Goal: Task Accomplishment & Management: Use online tool/utility

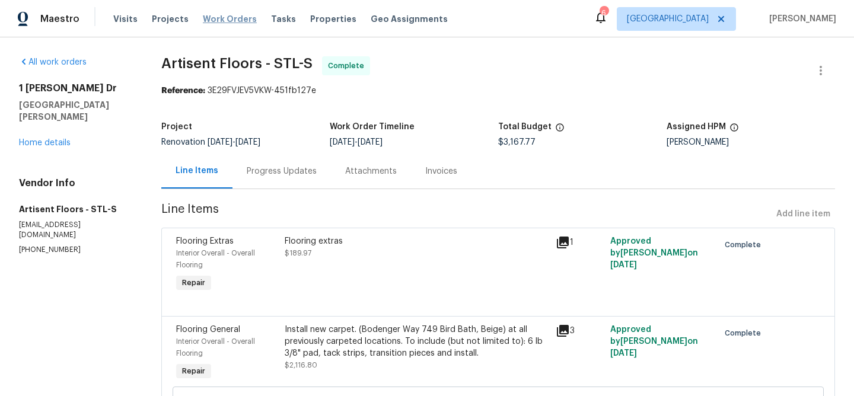
click at [226, 23] on span "Work Orders" at bounding box center [230, 19] width 54 height 12
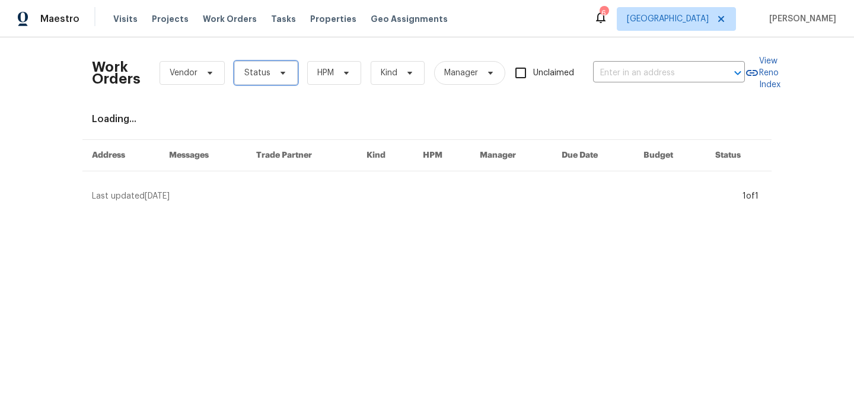
click at [284, 70] on icon at bounding box center [282, 72] width 9 height 9
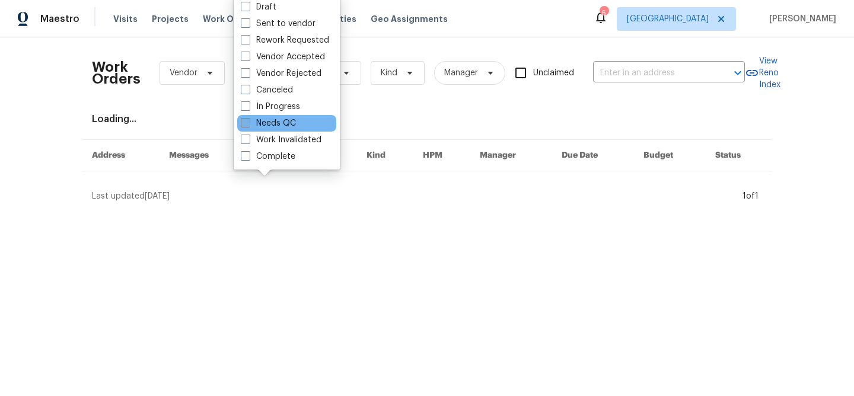
click at [243, 126] on span at bounding box center [245, 122] width 9 height 9
click at [243, 125] on input "Needs QC" at bounding box center [245, 121] width 8 height 8
checkbox input "true"
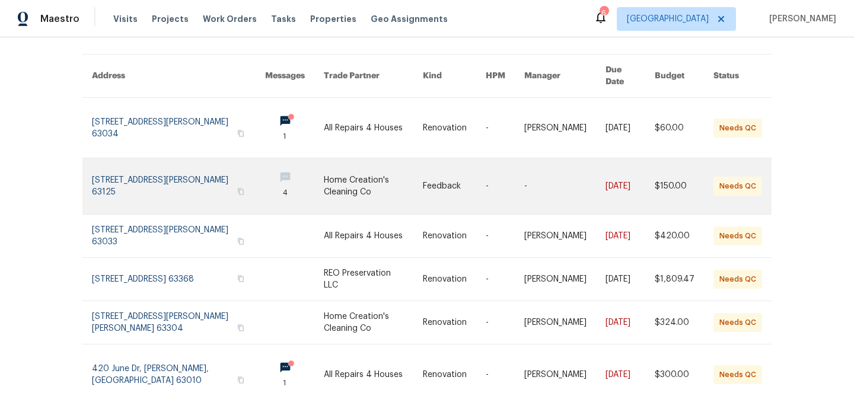
scroll to position [86, 0]
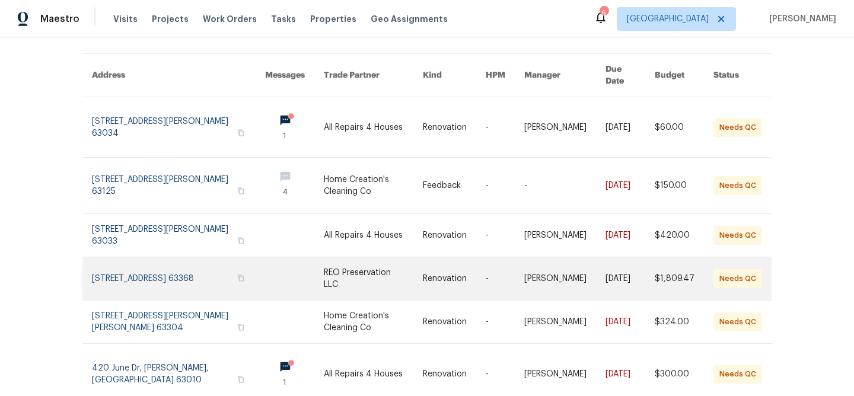
click at [389, 263] on link at bounding box center [373, 278] width 99 height 43
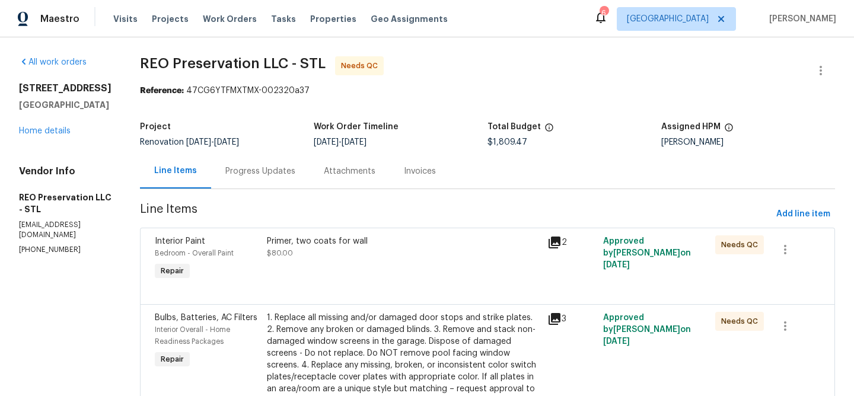
click at [289, 245] on div "Primer, two coats for wall" at bounding box center [403, 241] width 273 height 12
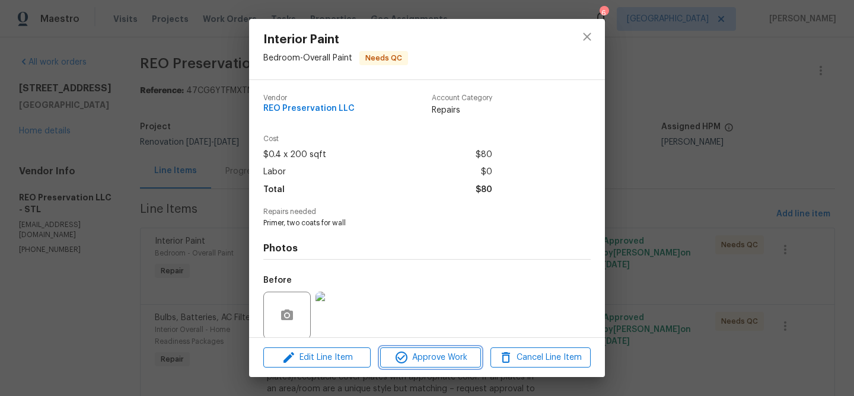
click at [442, 362] on span "Approve Work" at bounding box center [430, 357] width 93 height 15
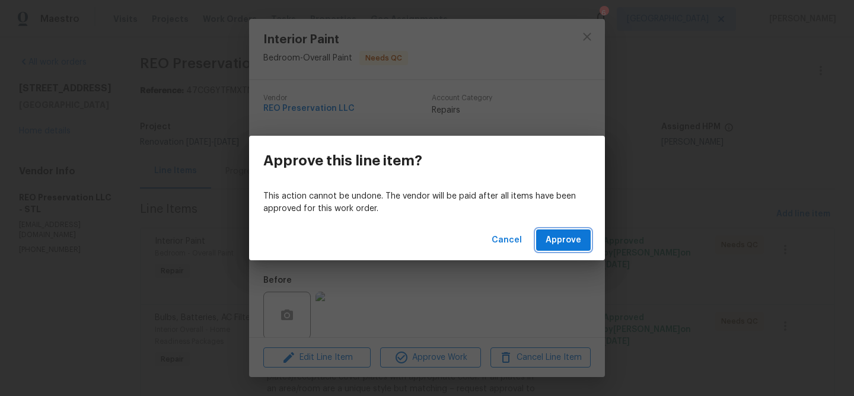
click at [564, 240] on span "Approve" at bounding box center [563, 240] width 36 height 15
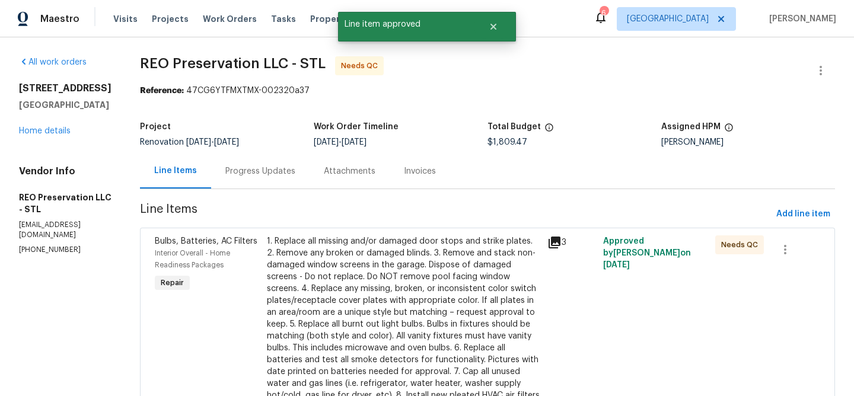
click at [443, 253] on div "1. Replace all missing and/or damaged door stops and strike plates. 2. Remove a…" at bounding box center [403, 318] width 273 height 166
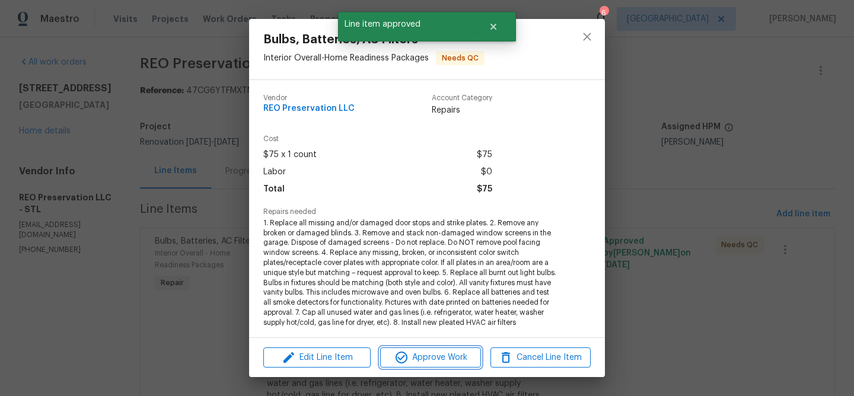
click at [432, 353] on span "Approve Work" at bounding box center [430, 357] width 93 height 15
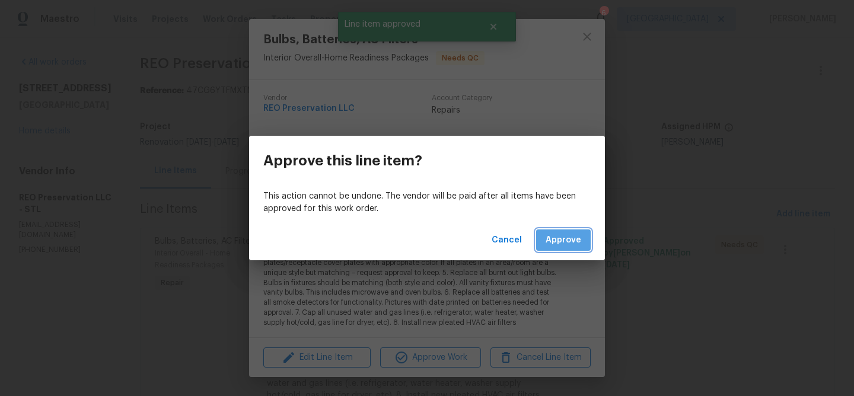
click at [553, 234] on span "Approve" at bounding box center [563, 240] width 36 height 15
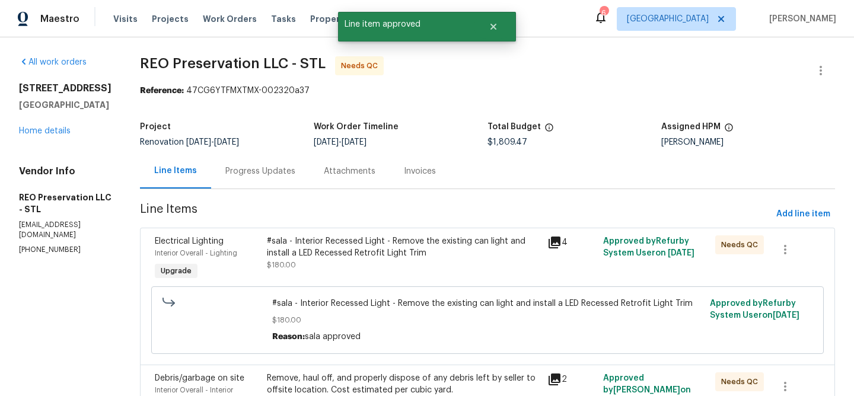
click at [447, 239] on div "#sala - Interior Recessed Light - Remove the existing can light and install a L…" at bounding box center [403, 247] width 273 height 24
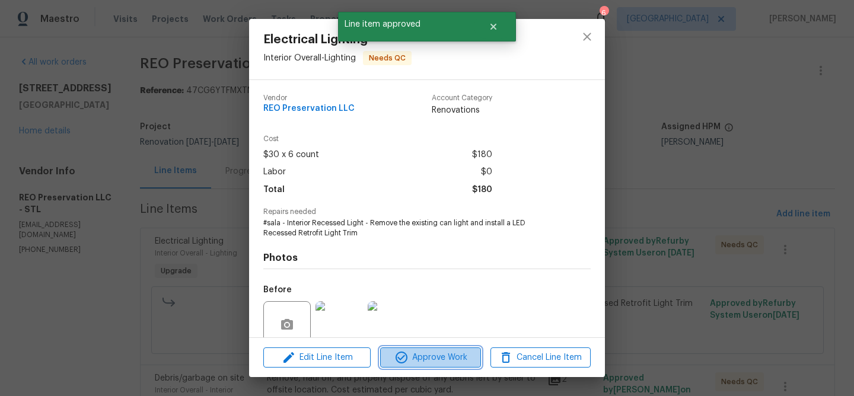
click at [443, 359] on span "Approve Work" at bounding box center [430, 357] width 93 height 15
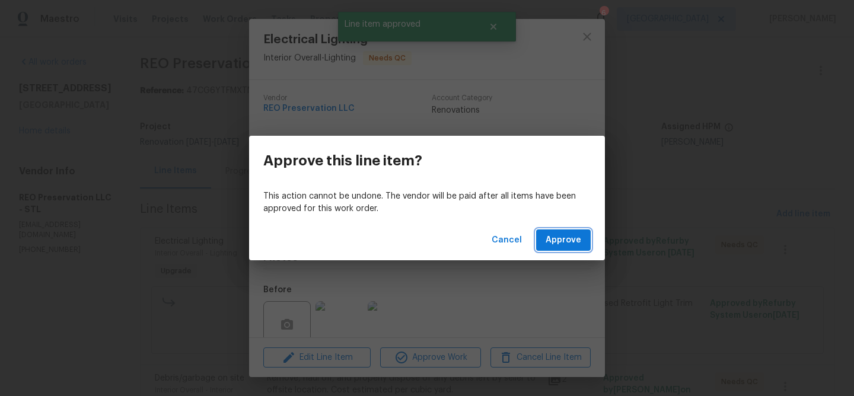
click at [557, 244] on span "Approve" at bounding box center [563, 240] width 36 height 15
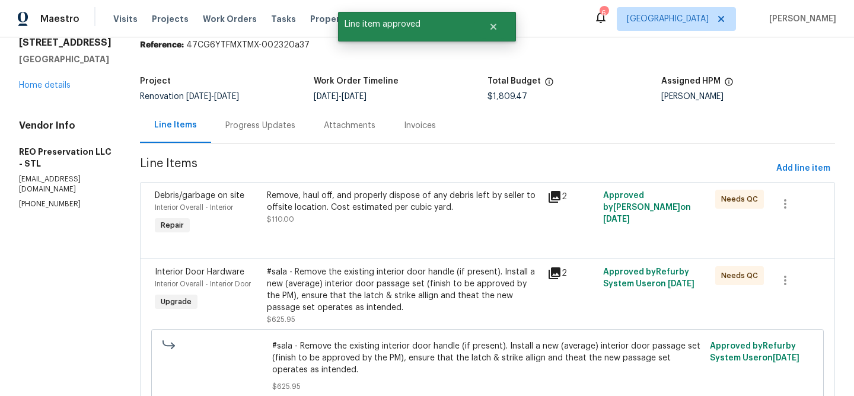
scroll to position [59, 0]
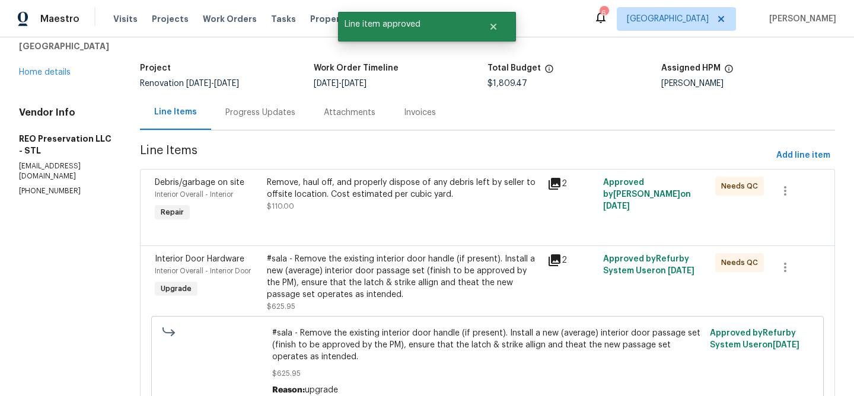
click at [397, 178] on div "Remove, haul off, and properly dispose of any debris left by seller to offsite …" at bounding box center [403, 189] width 273 height 24
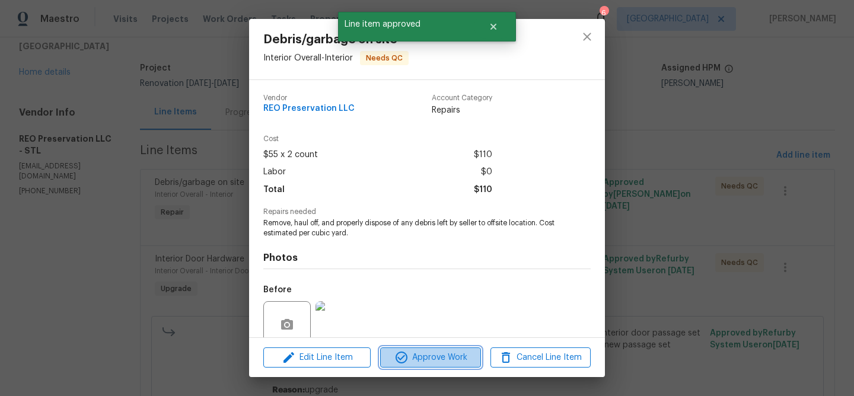
click at [442, 353] on span "Approve Work" at bounding box center [430, 357] width 93 height 15
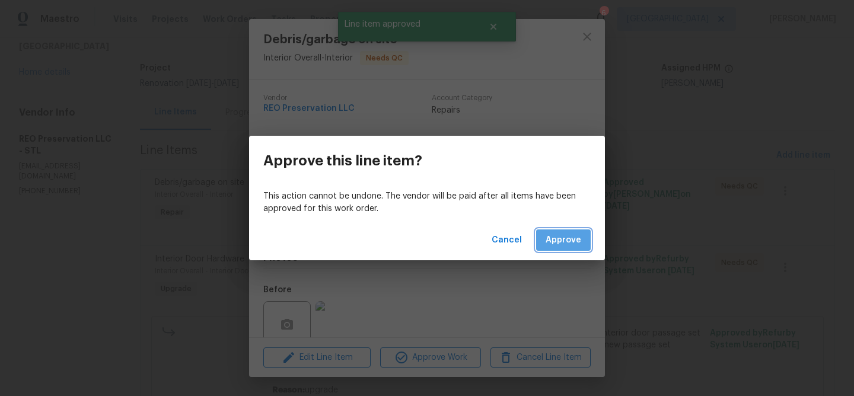
click at [557, 238] on span "Approve" at bounding box center [563, 240] width 36 height 15
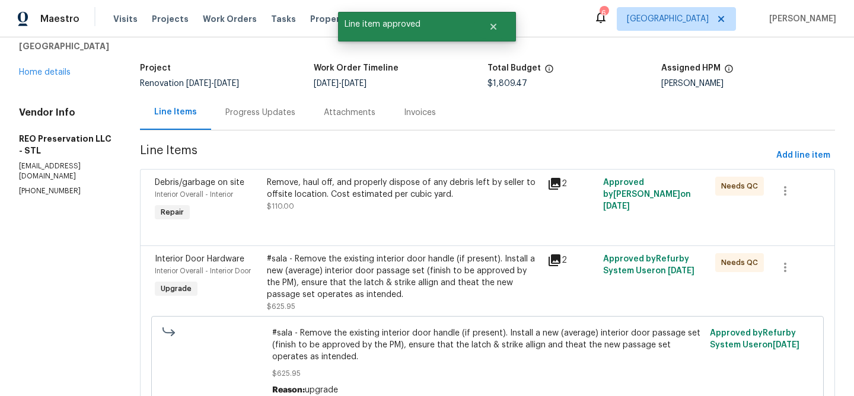
scroll to position [0, 0]
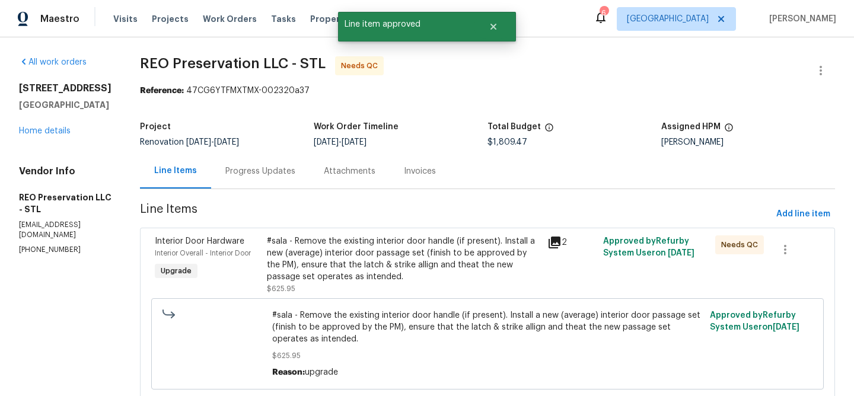
click at [469, 249] on div "#sala - Remove the existing interior door handle (if present). Install a new (a…" at bounding box center [403, 258] width 273 height 47
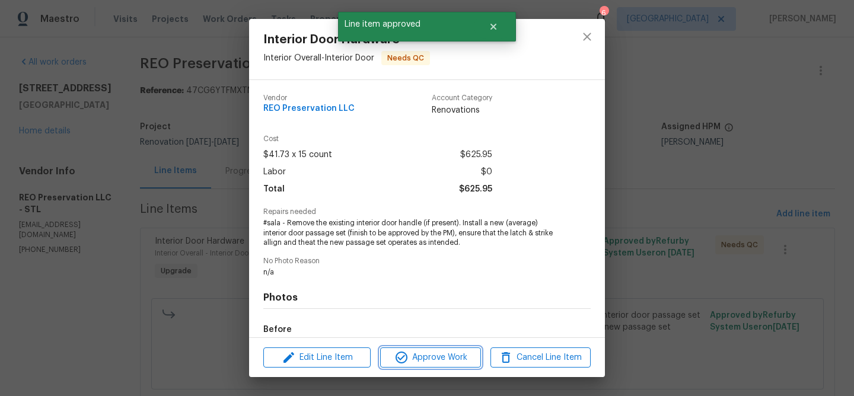
click at [465, 357] on span "Approve Work" at bounding box center [430, 357] width 93 height 15
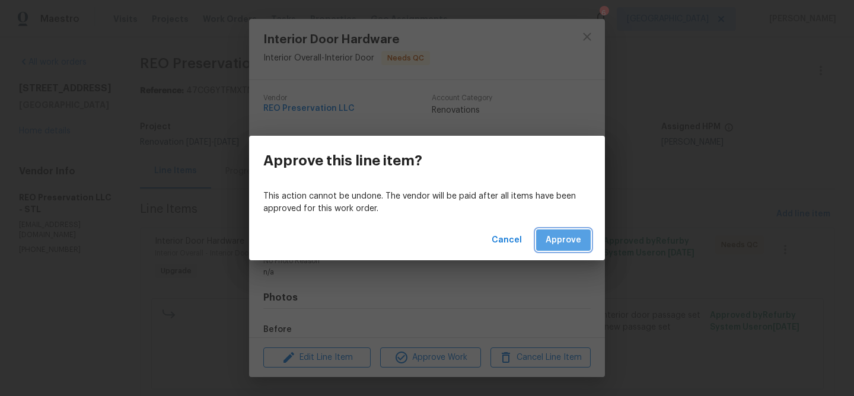
click at [566, 239] on span "Approve" at bounding box center [563, 240] width 36 height 15
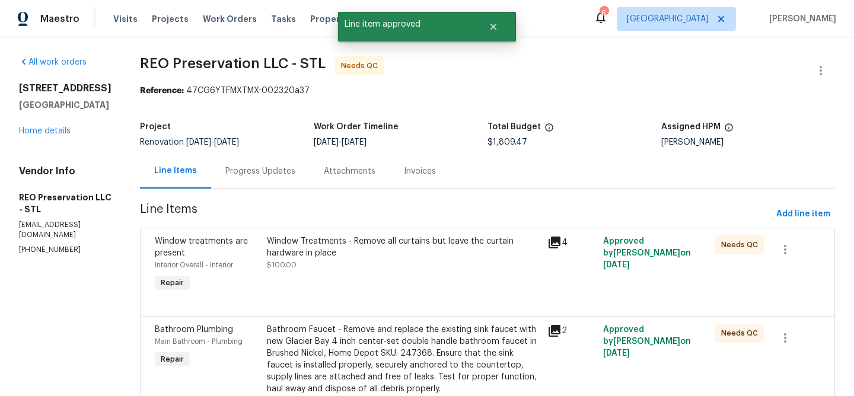
click at [459, 241] on div "Window Treatments - Remove all curtains but leave the curtain hardware in place" at bounding box center [403, 247] width 273 height 24
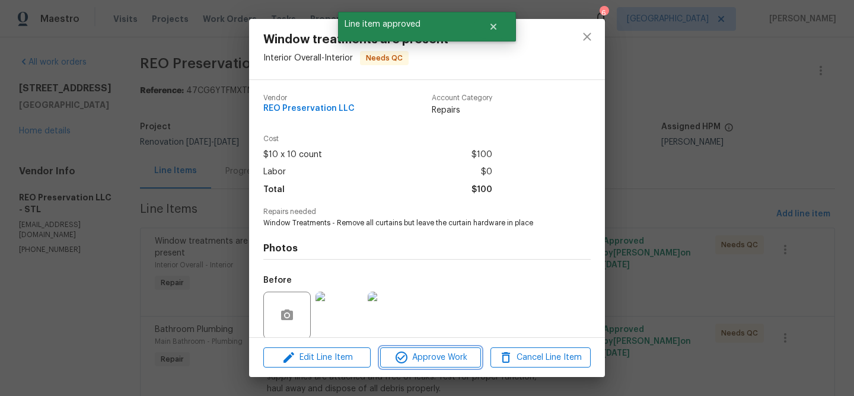
click at [458, 357] on span "Approve Work" at bounding box center [430, 357] width 93 height 15
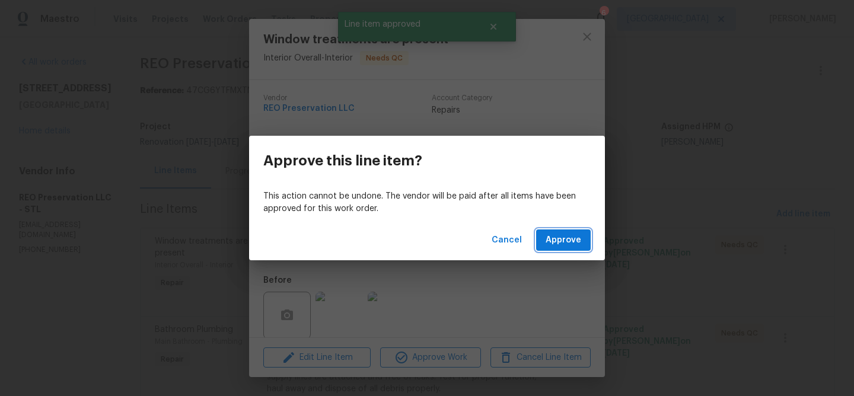
click at [573, 244] on span "Approve" at bounding box center [563, 240] width 36 height 15
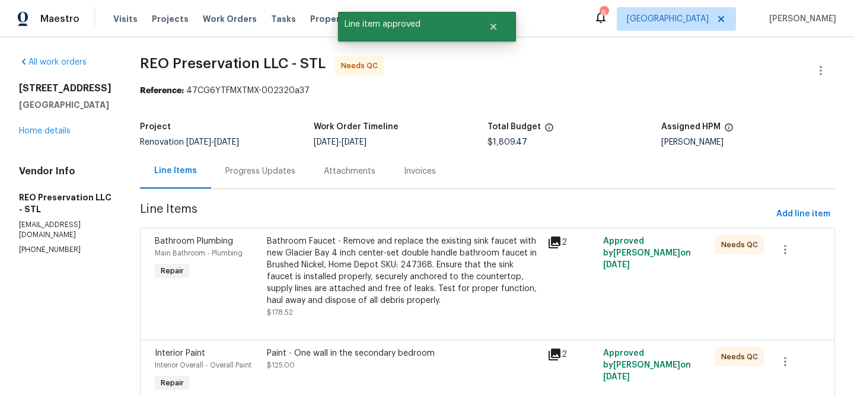
click at [442, 261] on div "Bathroom Faucet - Remove and replace the existing sink faucet with new Glacier …" at bounding box center [403, 270] width 273 height 71
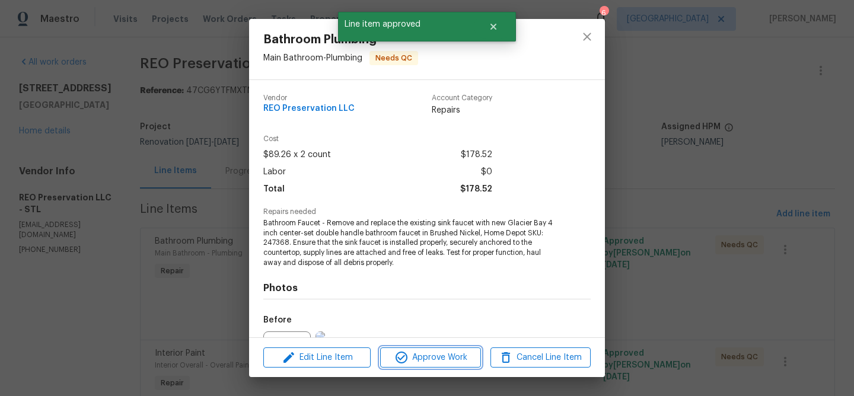
click at [451, 356] on span "Approve Work" at bounding box center [430, 357] width 93 height 15
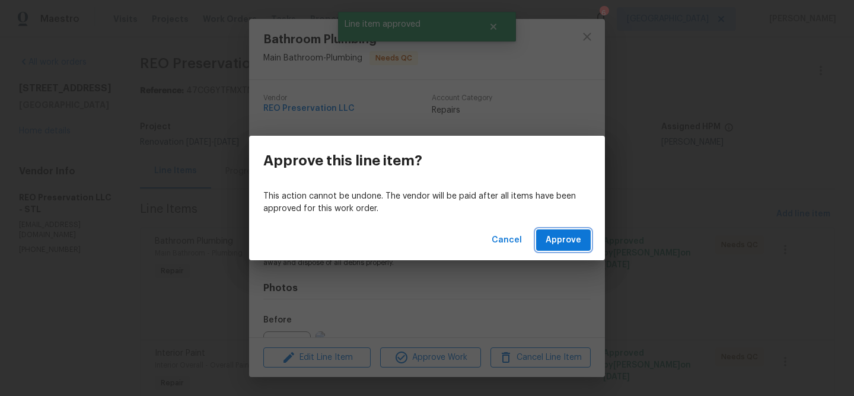
click at [562, 250] on button "Approve" at bounding box center [563, 240] width 55 height 22
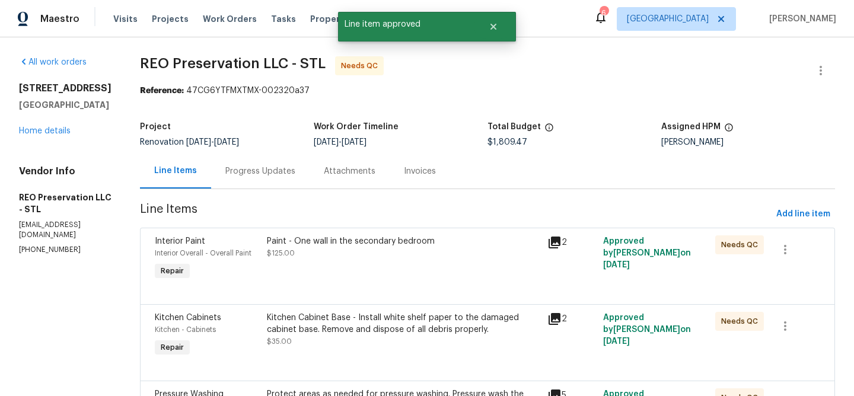
click at [403, 243] on div "Paint - One wall in the secondary bedroom" at bounding box center [403, 241] width 273 height 12
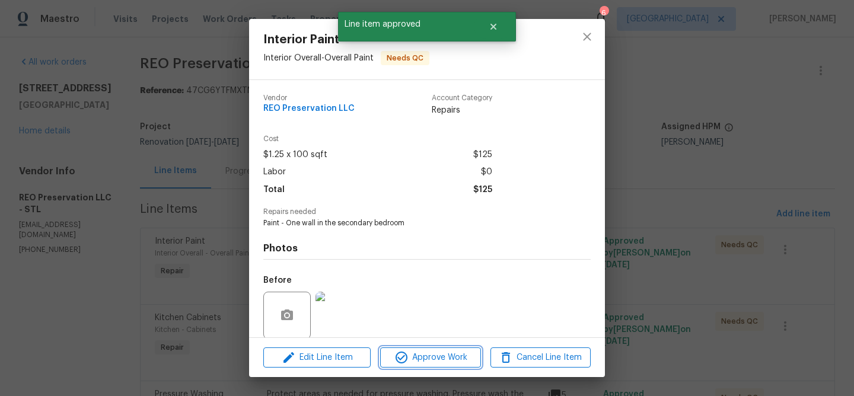
click at [436, 357] on span "Approve Work" at bounding box center [430, 357] width 93 height 15
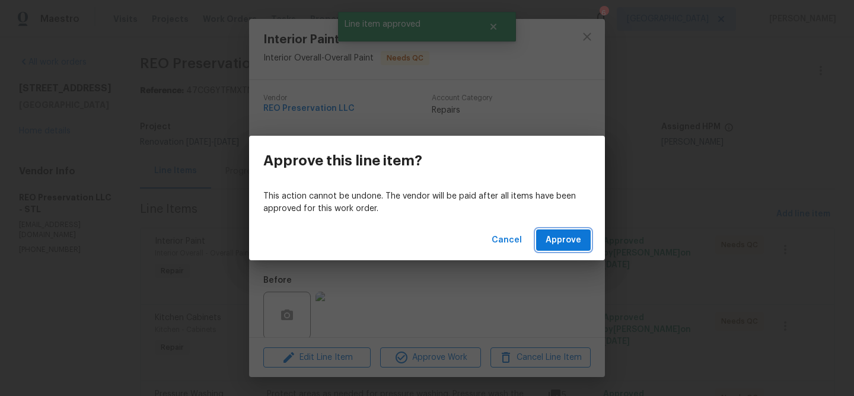
click at [561, 235] on span "Approve" at bounding box center [563, 240] width 36 height 15
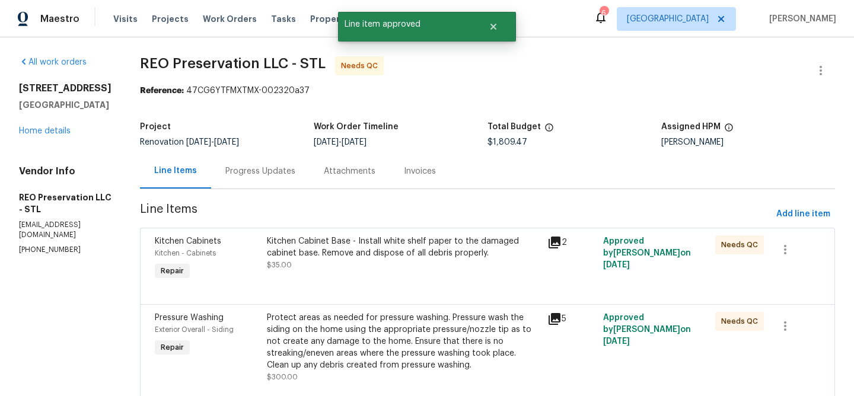
click at [419, 241] on div "Kitchen Cabinet Base - Install white shelf paper to the damaged cabinet base. R…" at bounding box center [403, 247] width 273 height 24
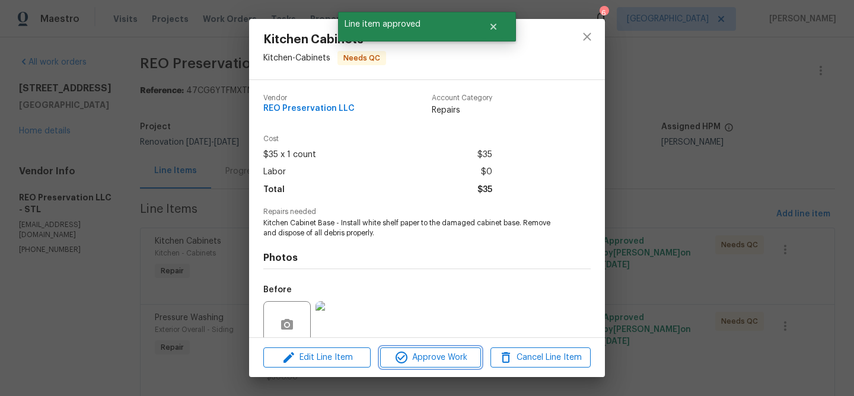
click at [449, 357] on span "Approve Work" at bounding box center [430, 357] width 93 height 15
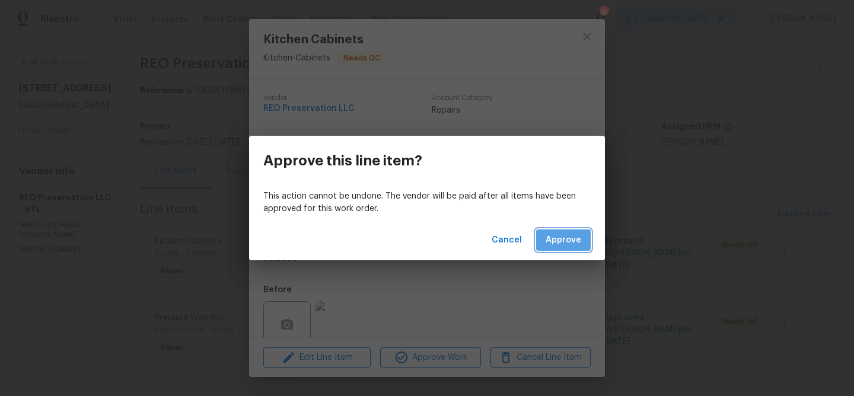
click at [566, 235] on span "Approve" at bounding box center [563, 240] width 36 height 15
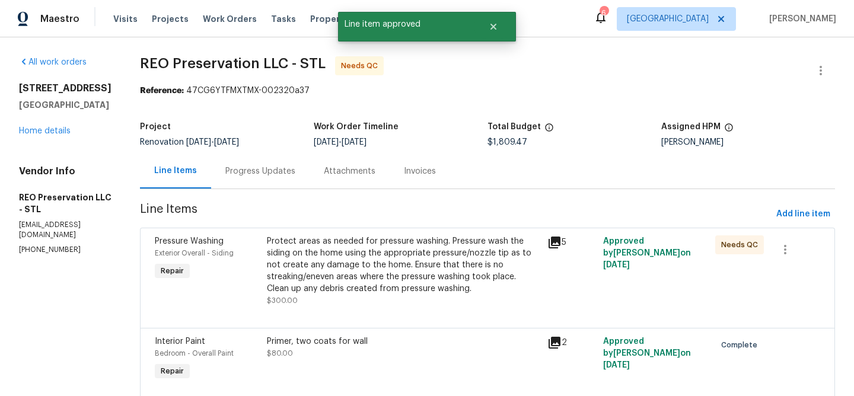
click at [468, 247] on div "Protect areas as needed for pressure washing. Pressure wash the siding on the h…" at bounding box center [403, 264] width 273 height 59
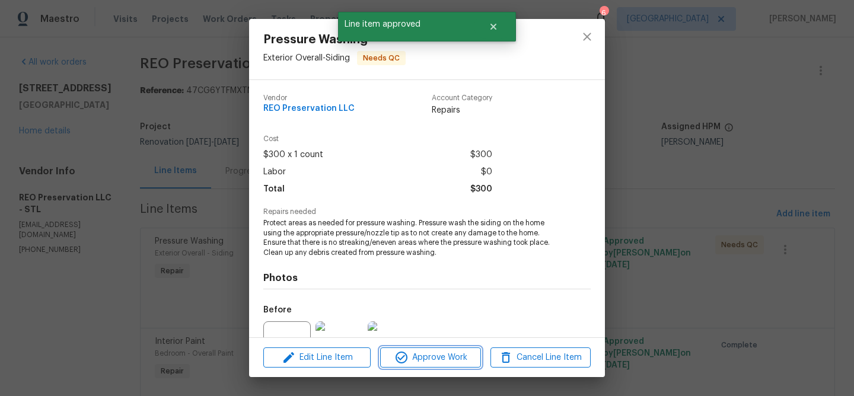
click at [451, 356] on span "Approve Work" at bounding box center [430, 357] width 93 height 15
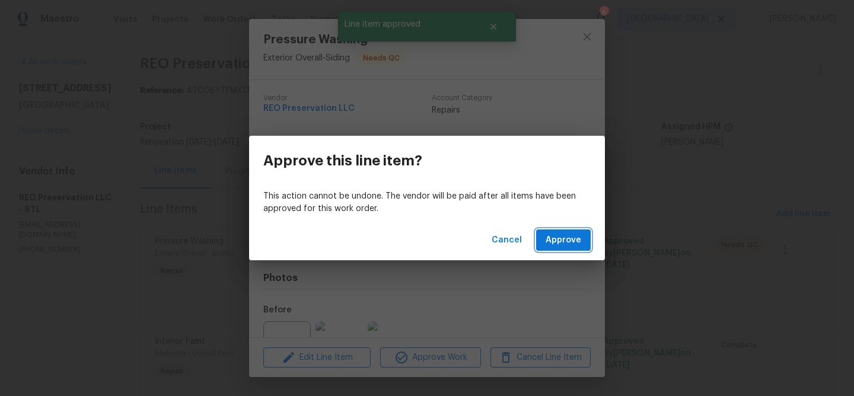
click at [561, 238] on span "Approve" at bounding box center [563, 240] width 36 height 15
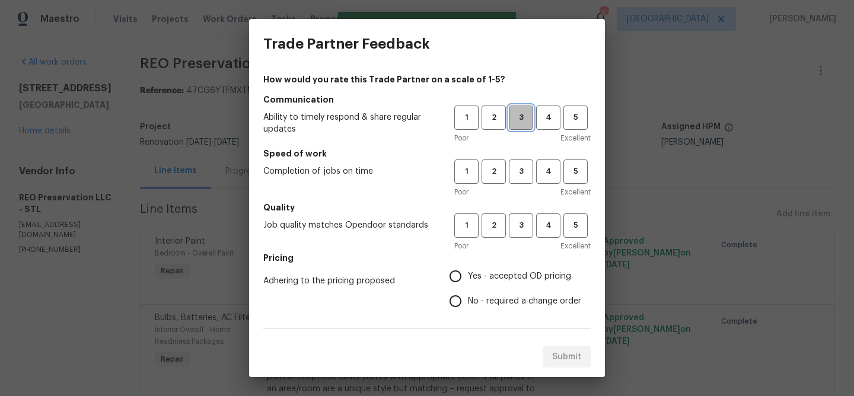
click at [525, 122] on span "3" at bounding box center [521, 118] width 22 height 14
click at [522, 167] on span "3" at bounding box center [521, 172] width 22 height 14
click at [516, 221] on span "3" at bounding box center [521, 226] width 22 height 14
click at [451, 276] on input "Yes - accepted OD pricing" at bounding box center [455, 276] width 25 height 25
radio input "true"
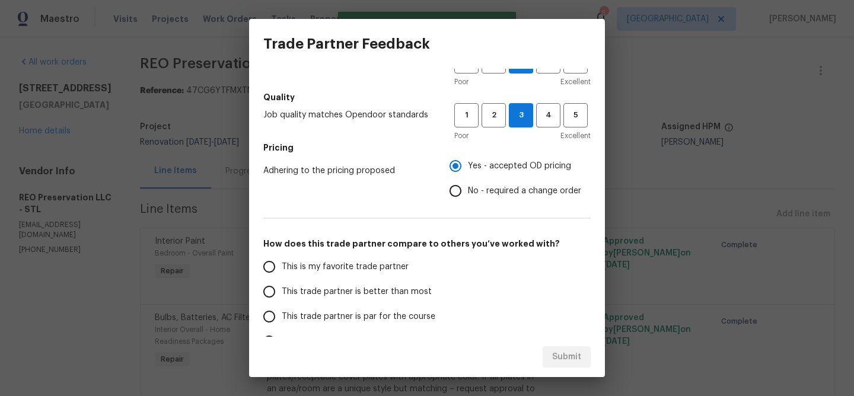
scroll to position [112, 0]
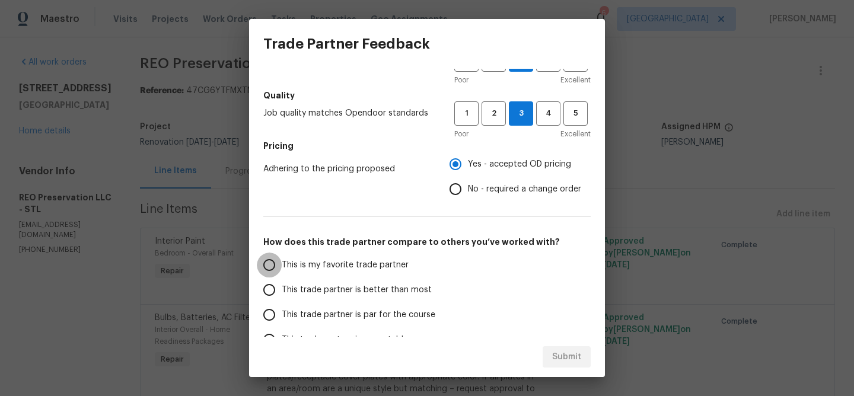
click at [270, 263] on input "This is my favorite trade partner" at bounding box center [269, 265] width 25 height 25
click at [556, 352] on span "Submit" at bounding box center [566, 357] width 29 height 15
radio input "true"
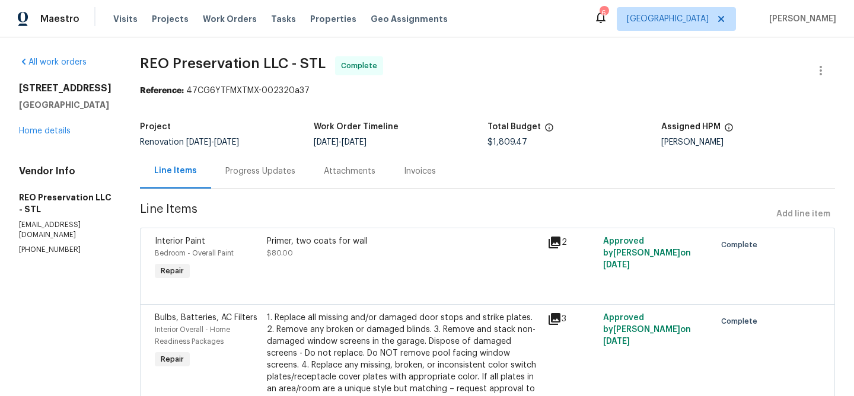
radio input "false"
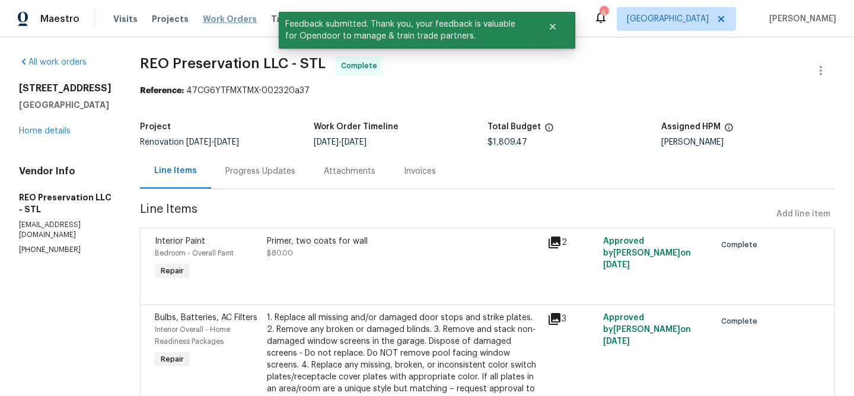
click at [209, 20] on span "Work Orders" at bounding box center [230, 19] width 54 height 12
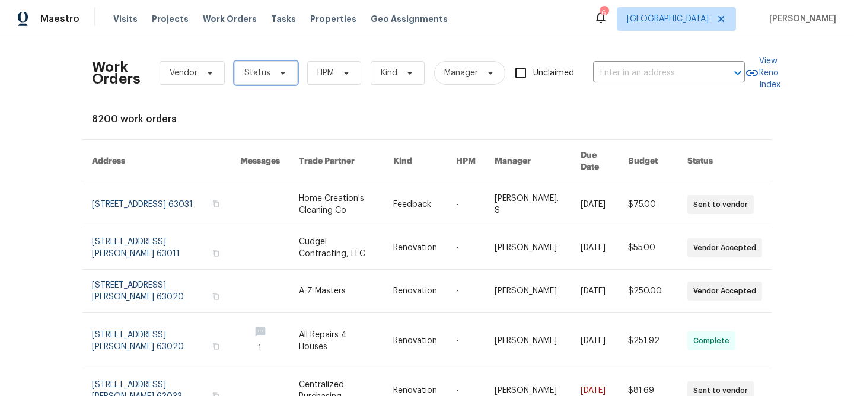
click at [283, 69] on icon at bounding box center [282, 72] width 9 height 9
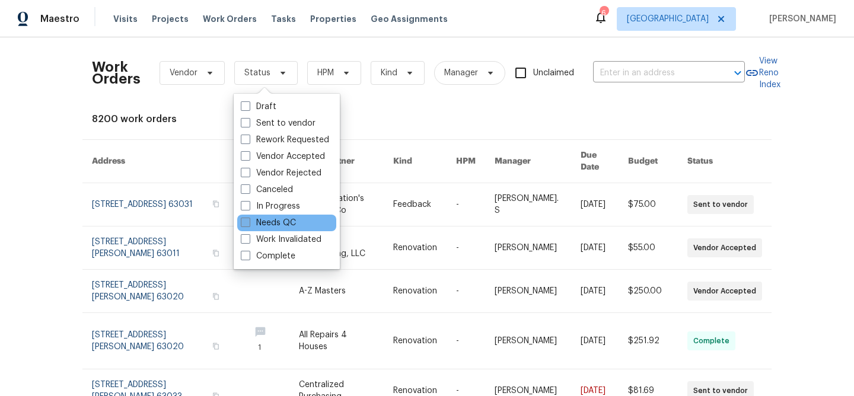
click at [245, 222] on span at bounding box center [245, 222] width 9 height 9
click at [245, 222] on input "Needs QC" at bounding box center [245, 221] width 8 height 8
checkbox input "true"
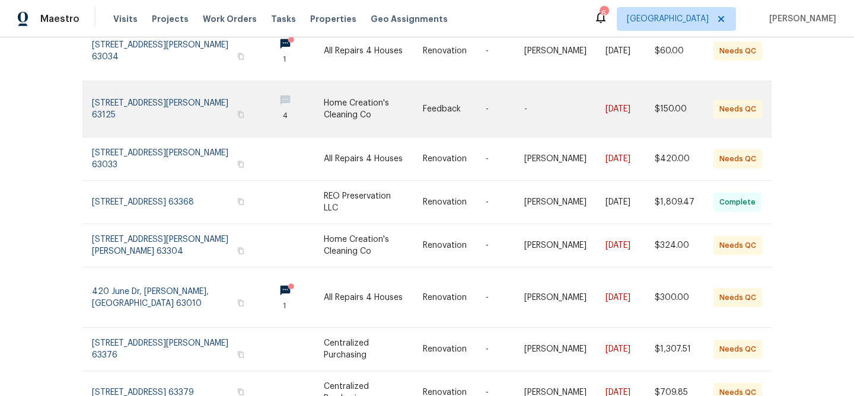
scroll to position [164, 0]
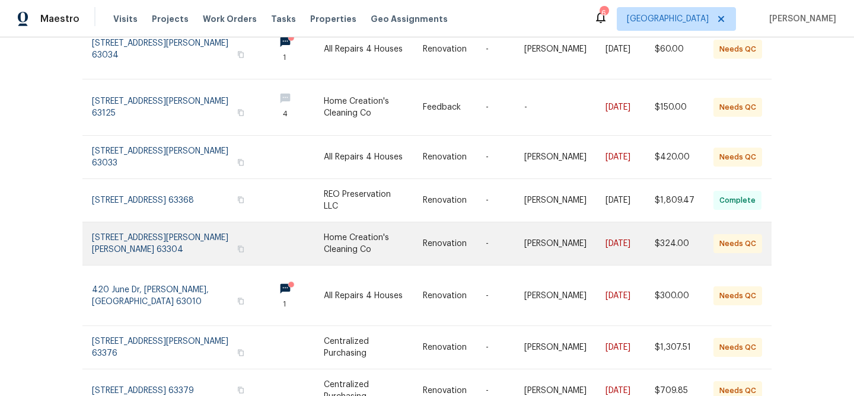
click at [448, 226] on link at bounding box center [454, 243] width 63 height 43
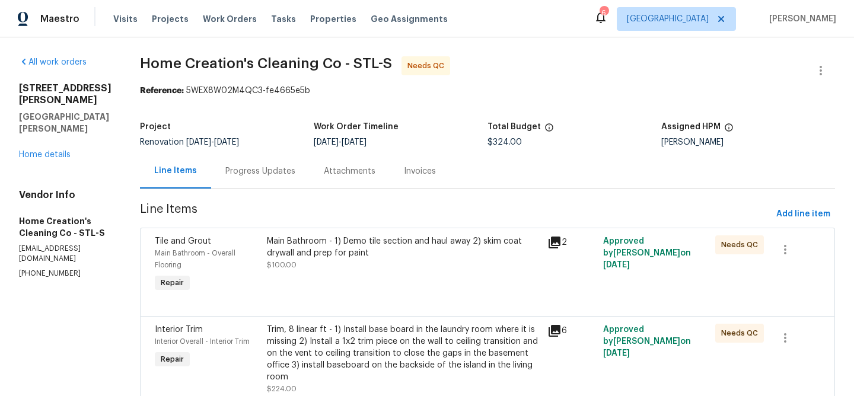
click at [731, 246] on span "Needs QC" at bounding box center [742, 245] width 42 height 12
click at [440, 241] on div "Main Bathroom - 1) Demo tile section and haul away 2) skim coat drywall and pre…" at bounding box center [403, 247] width 273 height 24
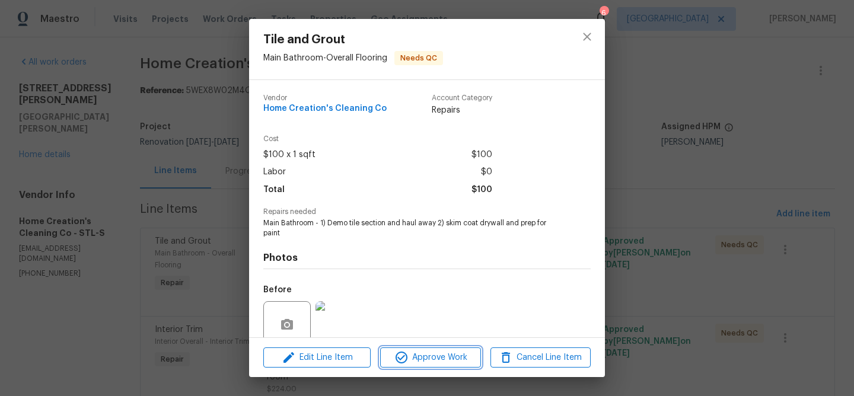
click at [452, 353] on span "Approve Work" at bounding box center [430, 357] width 93 height 15
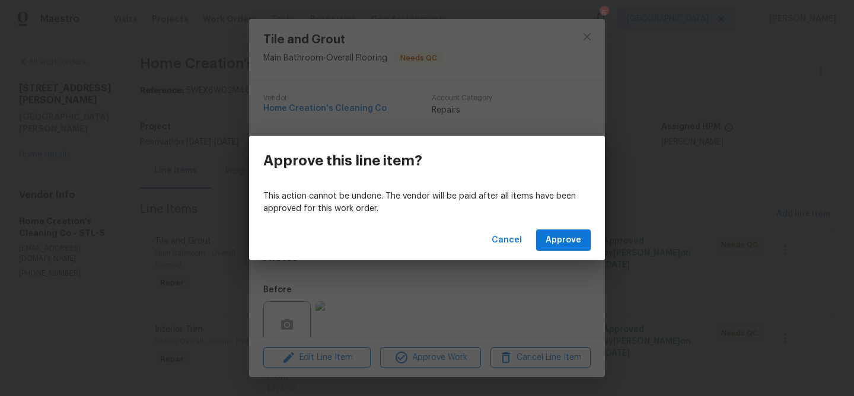
click at [562, 229] on div "Cancel Approve" at bounding box center [427, 240] width 356 height 41
click at [560, 240] on span "Approve" at bounding box center [563, 240] width 36 height 15
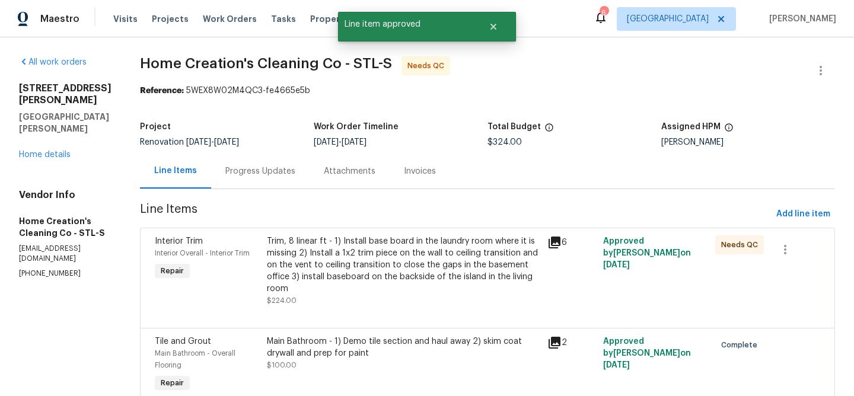
click at [408, 277] on div "Trim, 8 linear ft - 1) Install base board in the laundry room where it is missi…" at bounding box center [403, 264] width 273 height 59
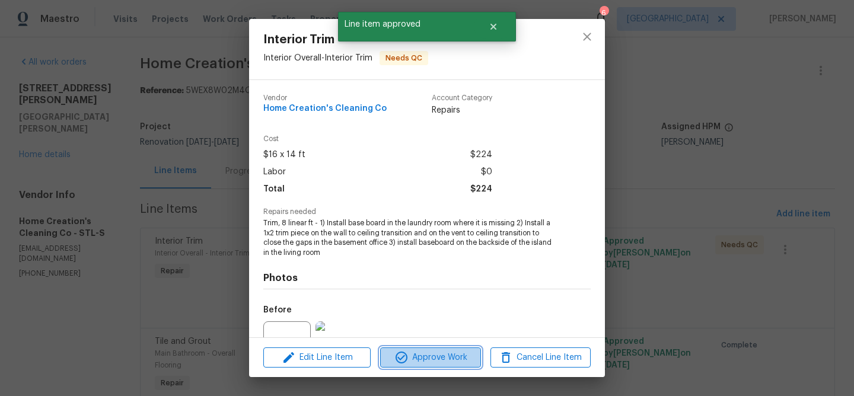
click at [416, 358] on span "Approve Work" at bounding box center [430, 357] width 93 height 15
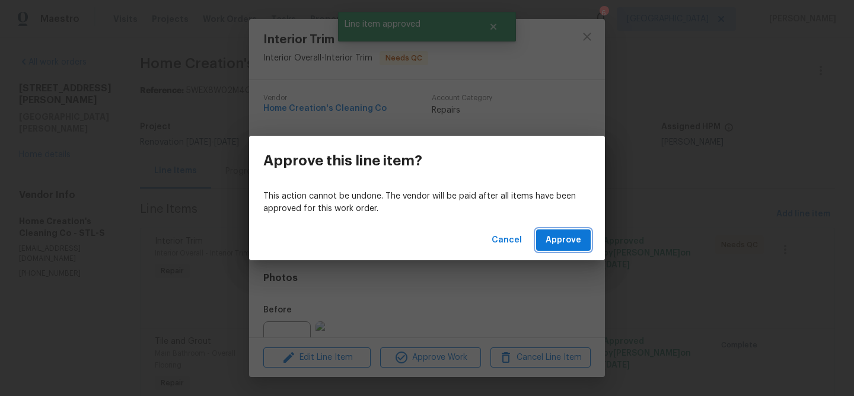
click at [556, 235] on span "Approve" at bounding box center [563, 240] width 36 height 15
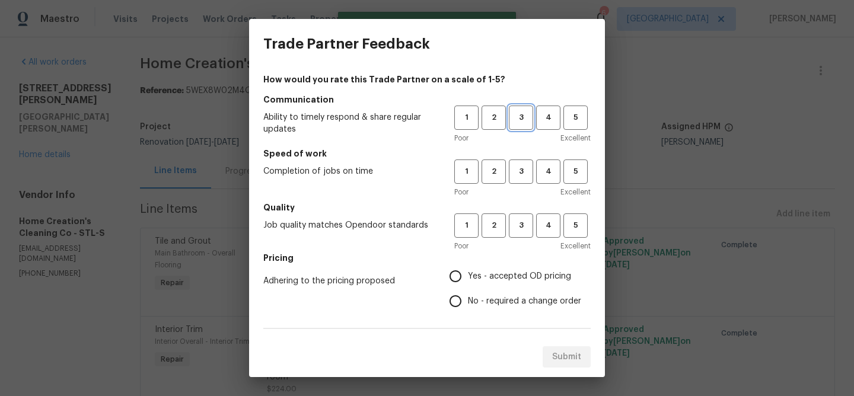
click at [525, 117] on span "3" at bounding box center [521, 118] width 22 height 14
click at [520, 180] on button "3" at bounding box center [521, 171] width 24 height 24
click at [519, 226] on span "3" at bounding box center [521, 226] width 22 height 14
click at [456, 275] on input "Yes - accepted OD pricing" at bounding box center [455, 276] width 25 height 25
radio input "true"
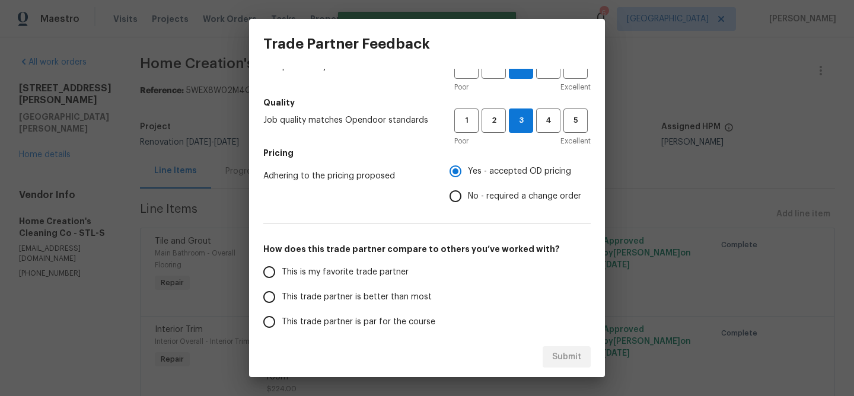
scroll to position [111, 0]
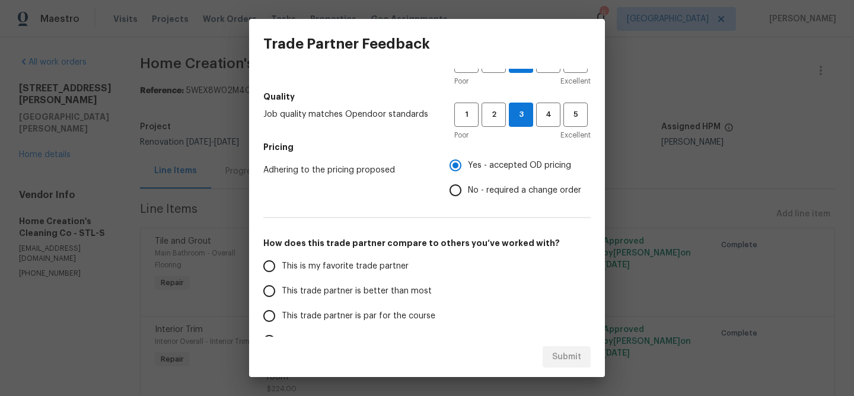
click at [270, 289] on input "This trade partner is better than most" at bounding box center [269, 291] width 25 height 25
click at [572, 356] on span "Submit" at bounding box center [566, 357] width 29 height 15
radio input "true"
radio input "false"
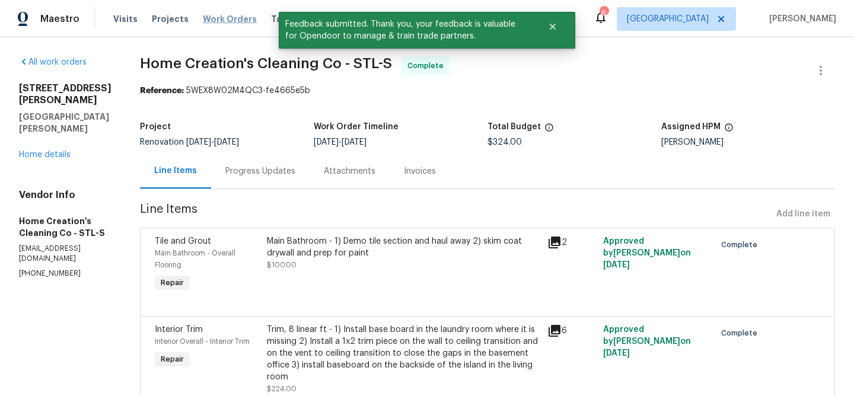
click at [218, 20] on span "Work Orders" at bounding box center [230, 19] width 54 height 12
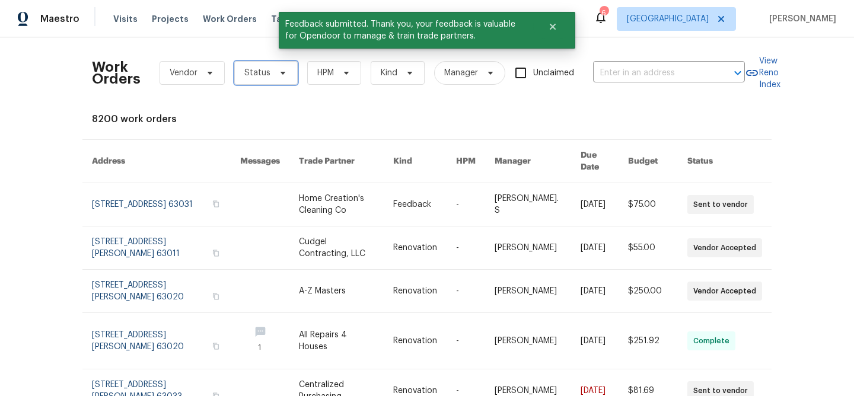
click at [278, 74] on icon at bounding box center [282, 72] width 9 height 9
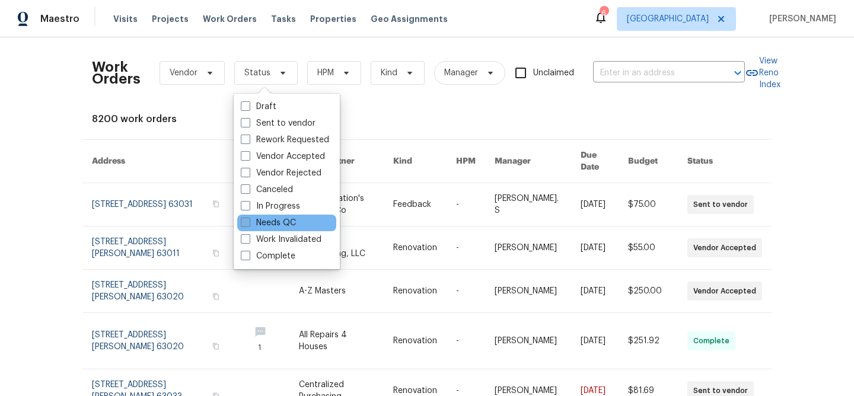
click at [245, 219] on span at bounding box center [245, 222] width 9 height 9
click at [245, 219] on input "Needs QC" at bounding box center [245, 221] width 8 height 8
checkbox input "true"
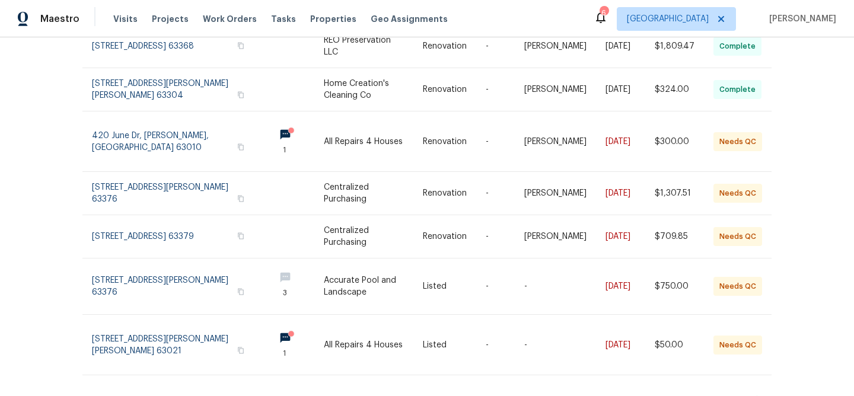
scroll to position [324, 0]
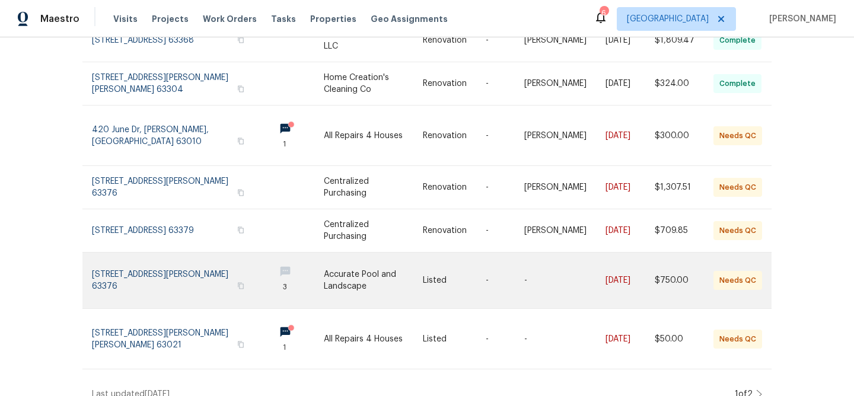
click at [352, 267] on link at bounding box center [373, 281] width 99 height 56
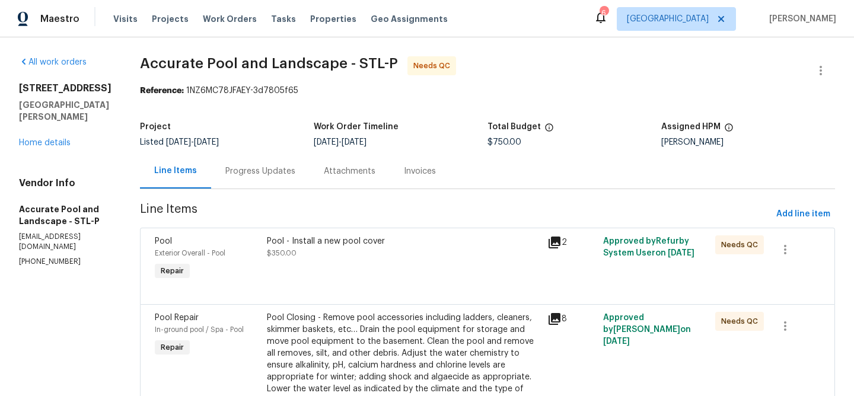
click at [246, 169] on div "Progress Updates" at bounding box center [260, 171] width 70 height 12
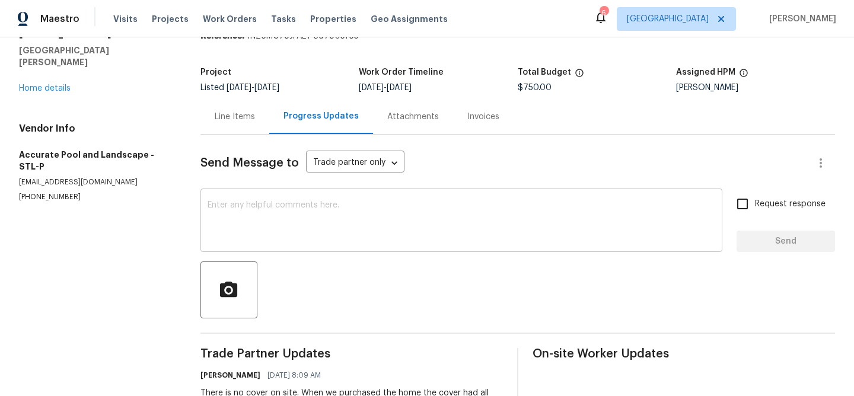
scroll to position [38, 0]
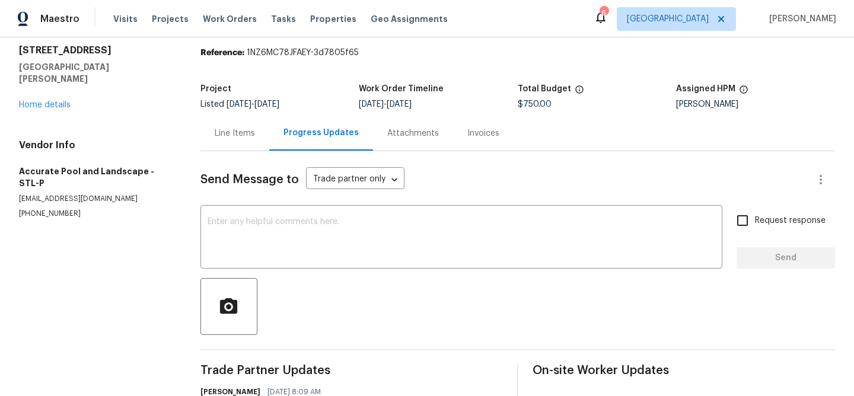
click at [242, 130] on div "Line Items" at bounding box center [235, 133] width 40 height 12
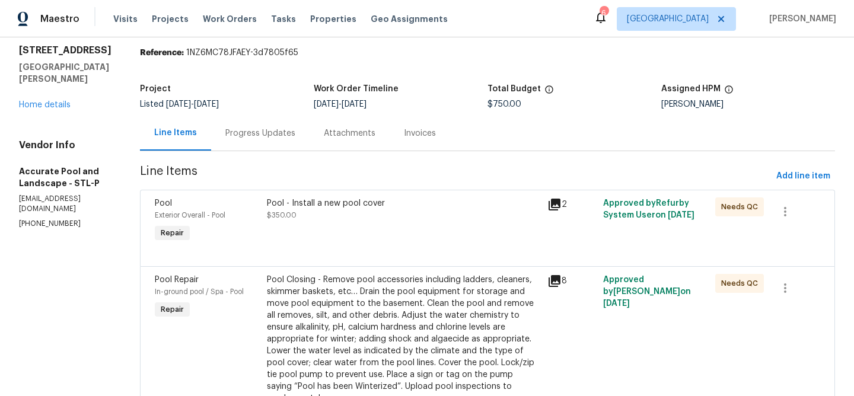
scroll to position [50, 0]
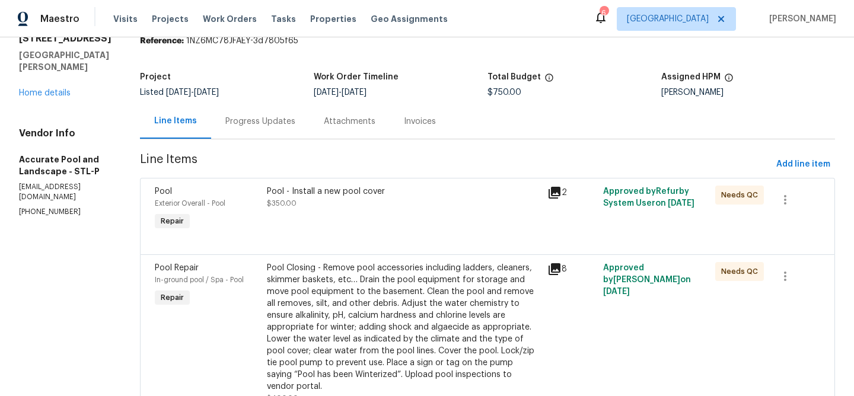
click at [381, 295] on div "Pool Closing - Remove pool accessories including ladders, cleaners, skimmer bas…" at bounding box center [403, 327] width 273 height 130
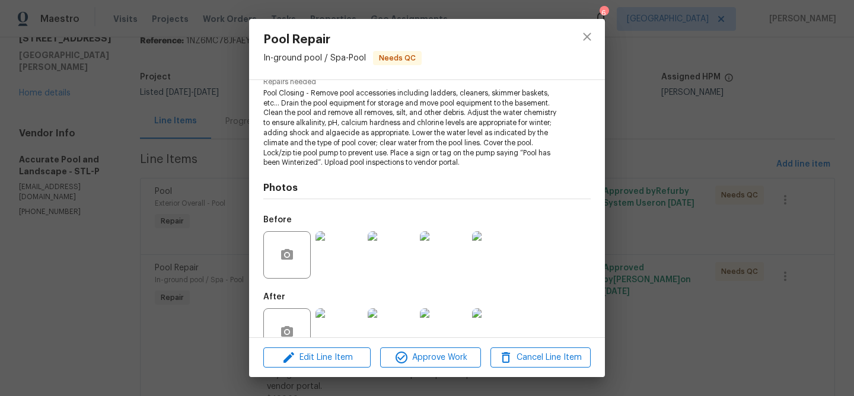
scroll to position [160, 0]
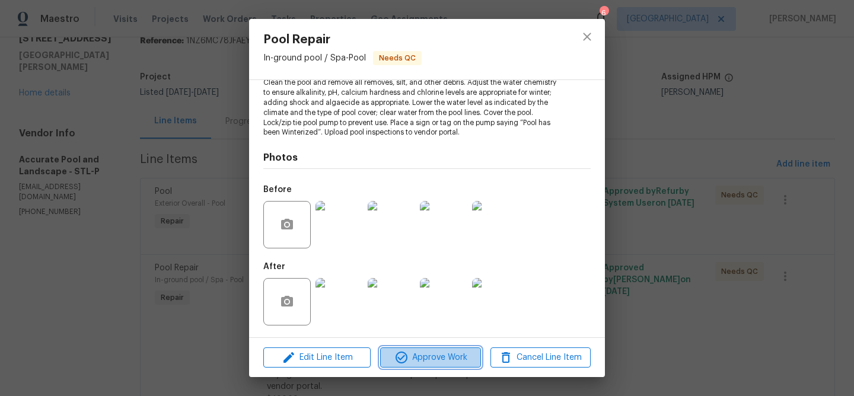
click at [419, 350] on span "Approve Work" at bounding box center [430, 357] width 93 height 15
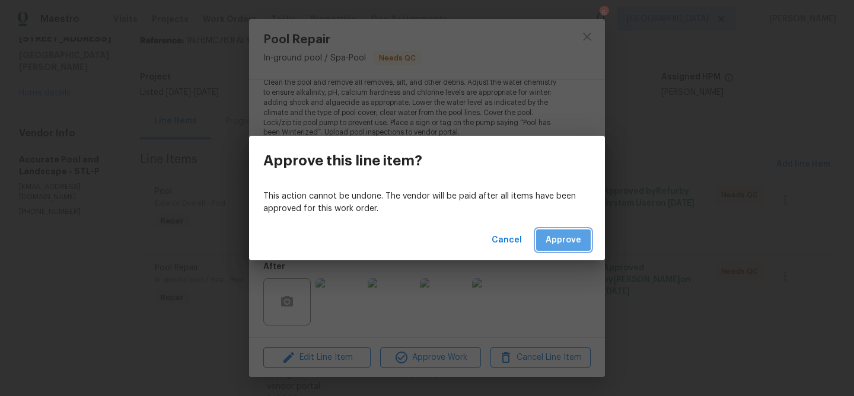
click at [556, 238] on span "Approve" at bounding box center [563, 240] width 36 height 15
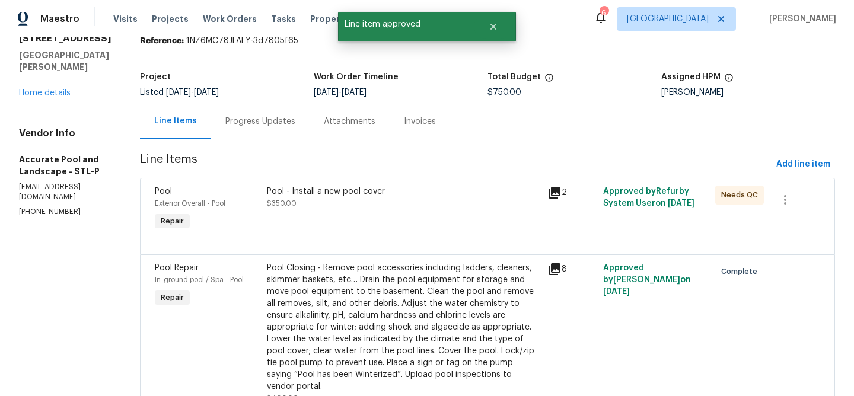
click at [344, 192] on div "Pool - Install a new pool cover" at bounding box center [403, 192] width 273 height 12
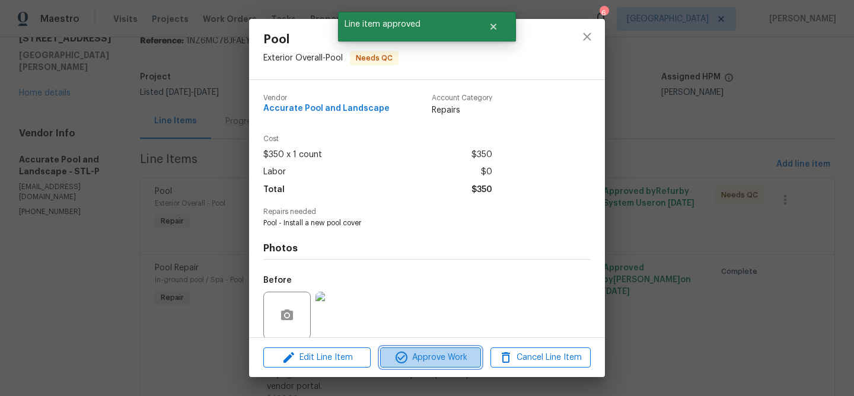
click at [419, 356] on span "Approve Work" at bounding box center [430, 357] width 93 height 15
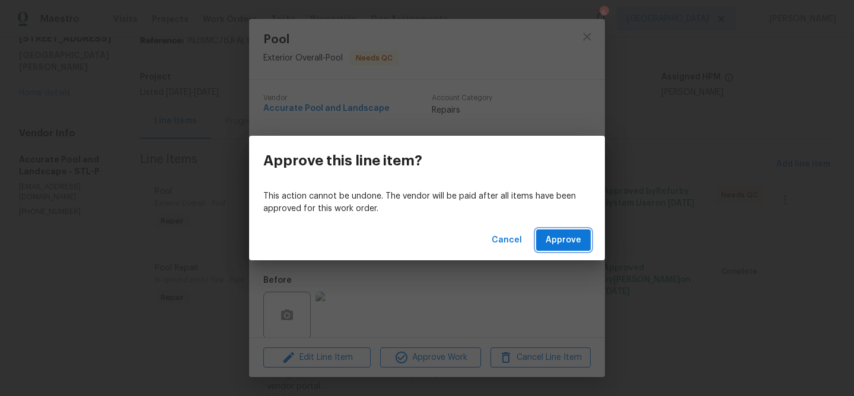
click at [572, 239] on span "Approve" at bounding box center [563, 240] width 36 height 15
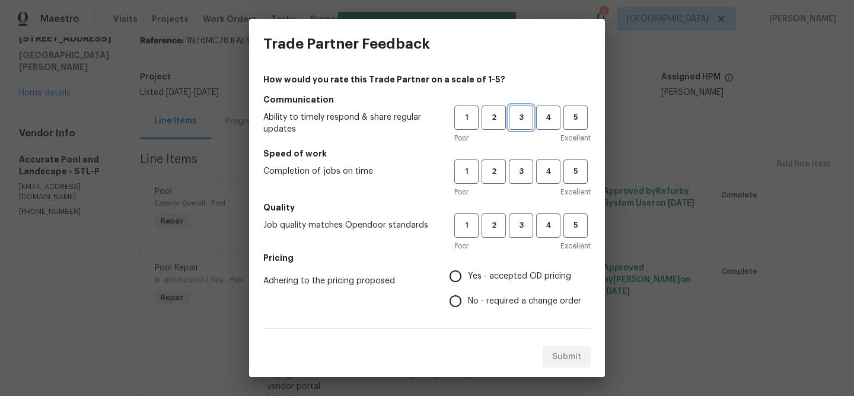
click at [524, 119] on span "3" at bounding box center [521, 118] width 22 height 14
click at [519, 172] on span "3" at bounding box center [521, 172] width 22 height 14
click at [518, 224] on span "3" at bounding box center [521, 226] width 22 height 14
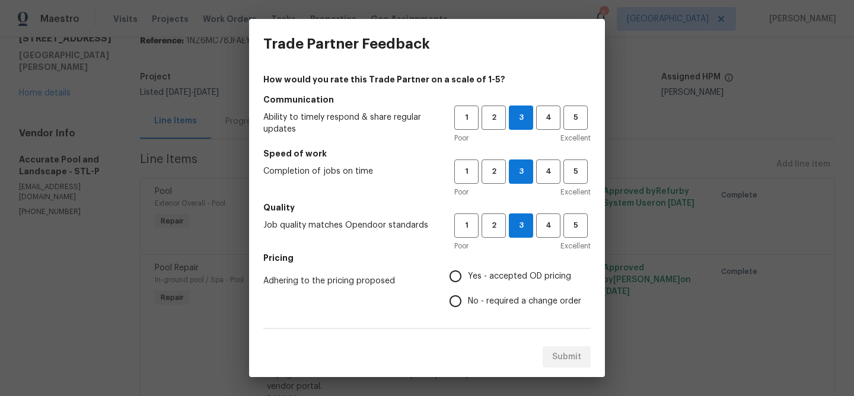
click at [457, 277] on input "Yes - accepted OD pricing" at bounding box center [455, 276] width 25 height 25
radio input "true"
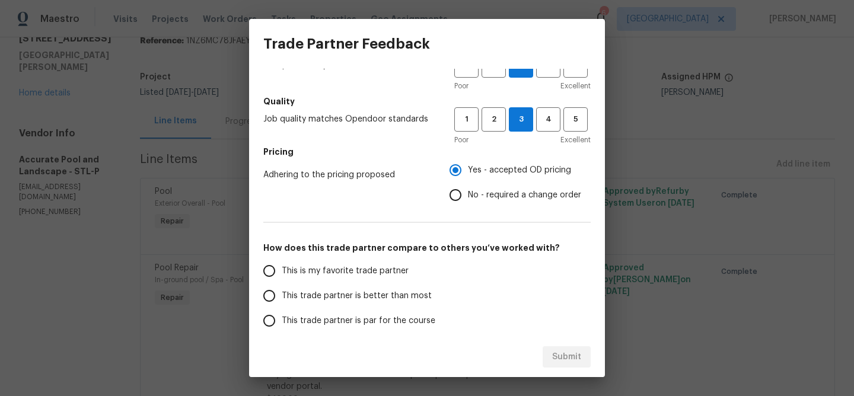
scroll to position [110, 0]
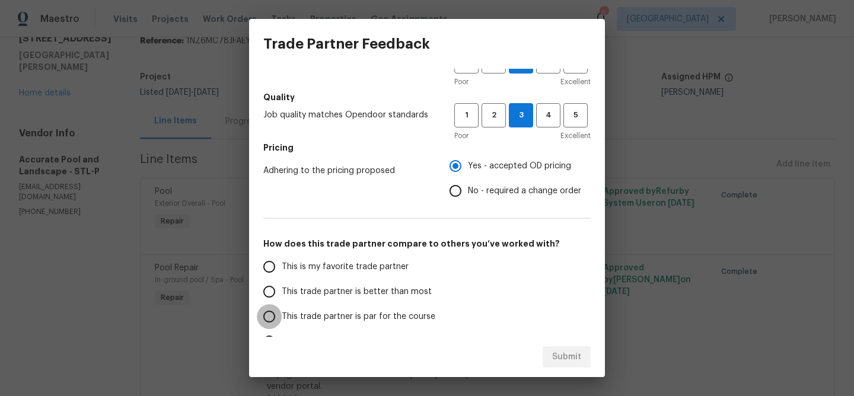
click at [267, 318] on input "This trade partner is par for the course" at bounding box center [269, 316] width 25 height 25
click at [578, 362] on span "Submit" at bounding box center [566, 357] width 29 height 15
radio input "true"
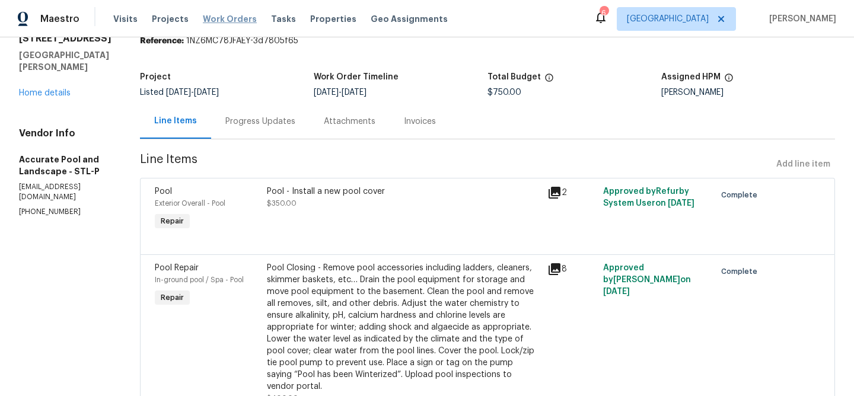
click at [203, 17] on span "Work Orders" at bounding box center [230, 19] width 54 height 12
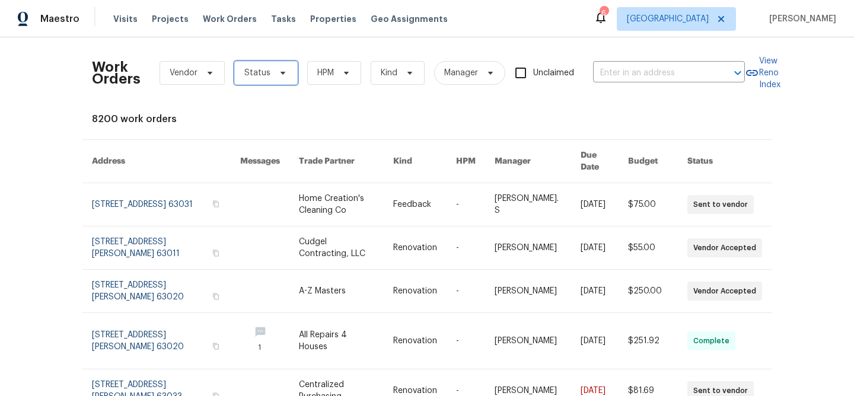
click at [280, 73] on icon at bounding box center [282, 73] width 5 height 3
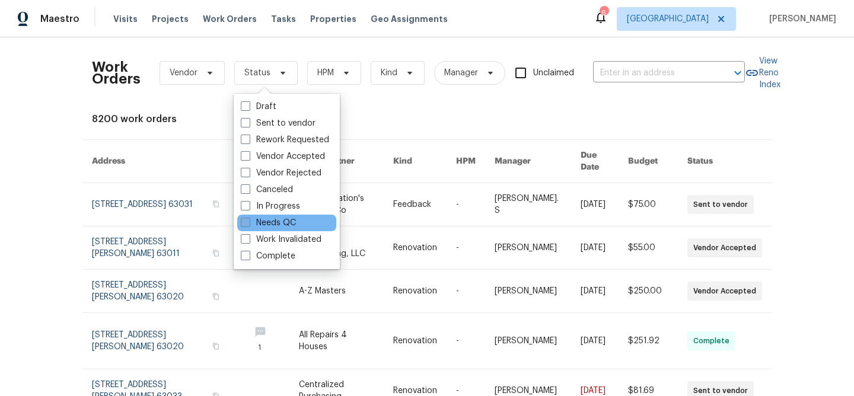
click at [250, 222] on span at bounding box center [245, 222] width 9 height 9
click at [248, 222] on input "Needs QC" at bounding box center [245, 221] width 8 height 8
checkbox input "true"
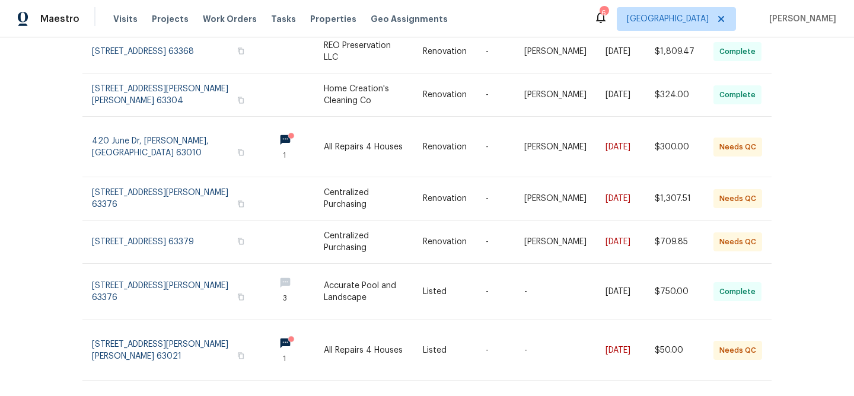
scroll to position [324, 0]
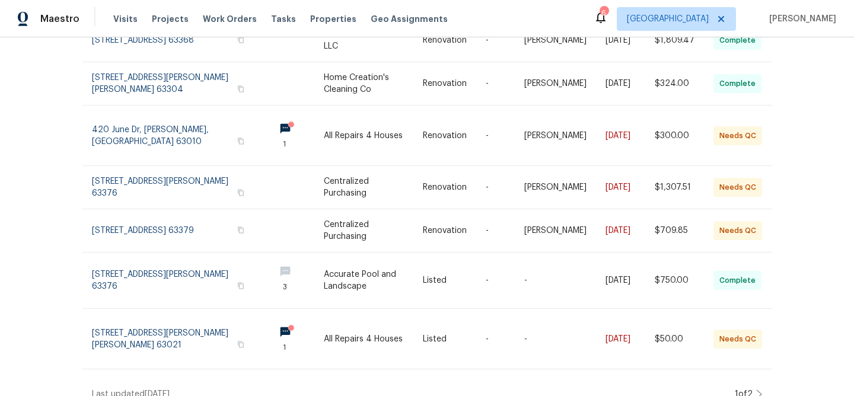
click at [761, 390] on icon at bounding box center [759, 394] width 6 height 9
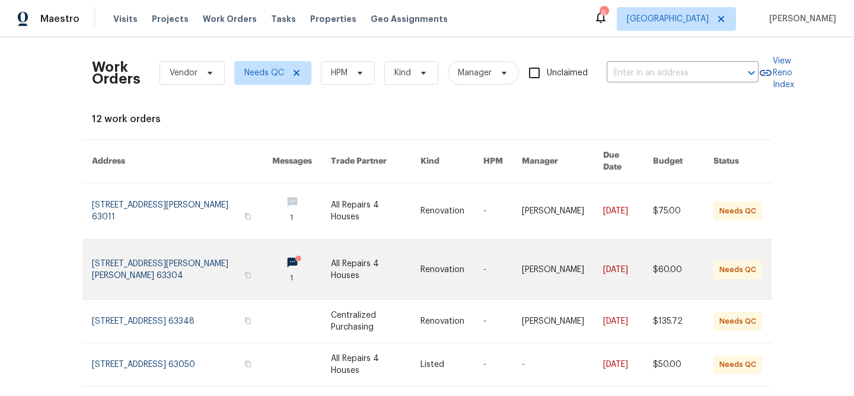
click at [360, 259] on link at bounding box center [376, 270] width 90 height 60
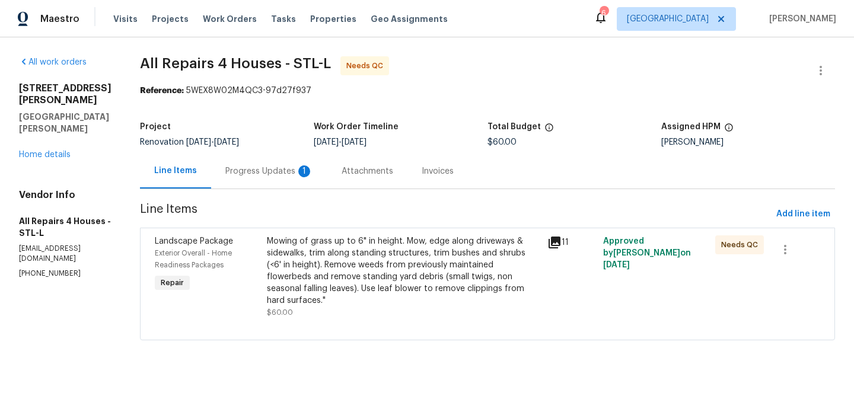
click at [280, 172] on div "Progress Updates 1" at bounding box center [269, 171] width 88 height 12
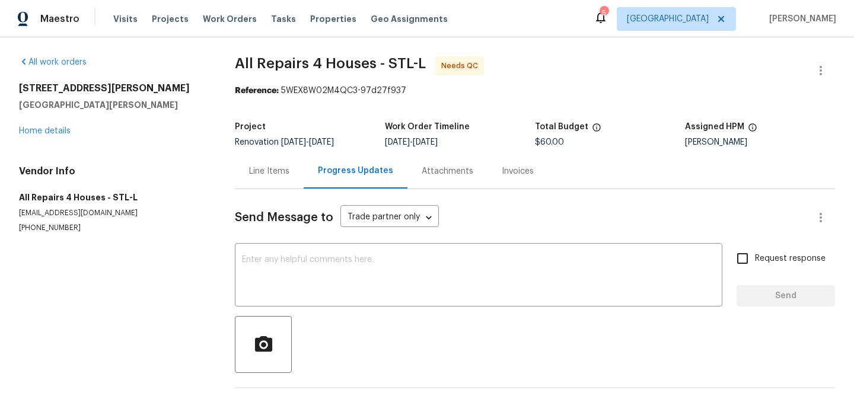
click at [280, 170] on div "Line Items" at bounding box center [269, 171] width 40 height 12
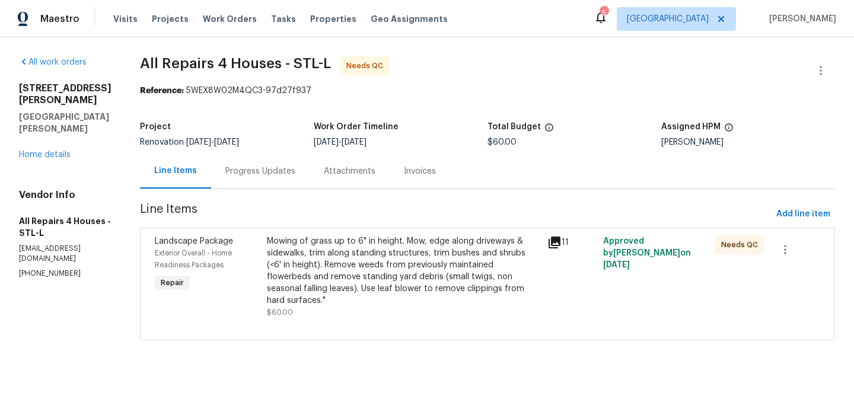
click at [366, 263] on div "Mowing of grass up to 6" in height. Mow, edge along driveways & sidewalks, trim…" at bounding box center [403, 270] width 273 height 71
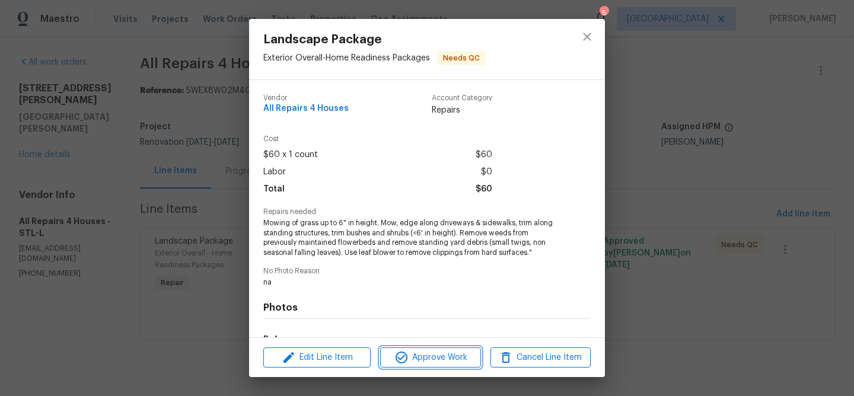
click at [449, 354] on span "Approve Work" at bounding box center [430, 357] width 93 height 15
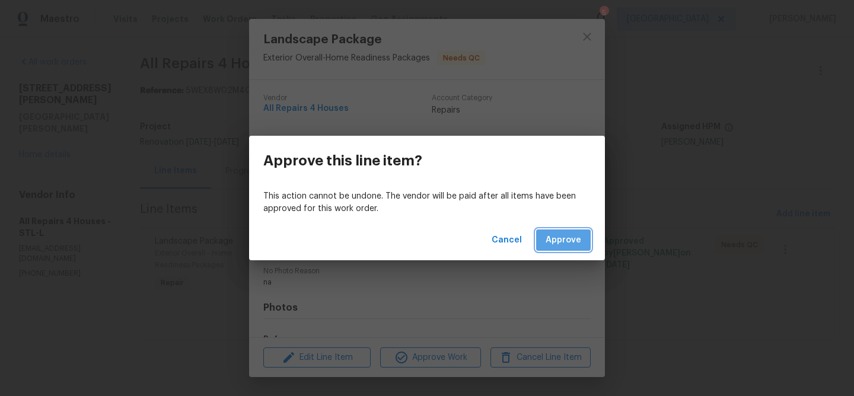
click at [557, 245] on span "Approve" at bounding box center [563, 240] width 36 height 15
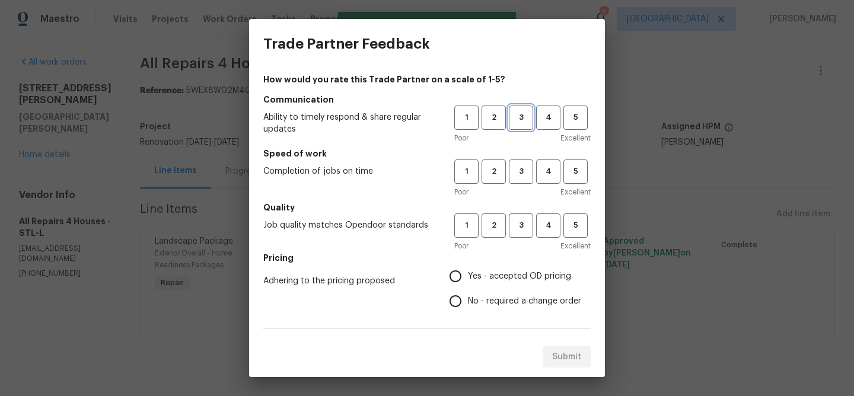
click at [518, 121] on span "3" at bounding box center [521, 118] width 22 height 14
click at [516, 161] on button "3" at bounding box center [521, 171] width 24 height 24
click at [519, 220] on span "3" at bounding box center [521, 226] width 22 height 14
click at [457, 276] on input "Yes - accepted OD pricing" at bounding box center [455, 276] width 25 height 25
radio input "true"
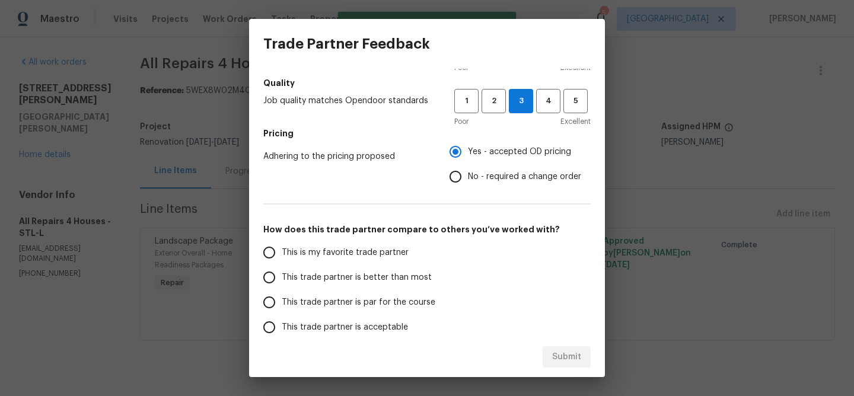
scroll to position [127, 0]
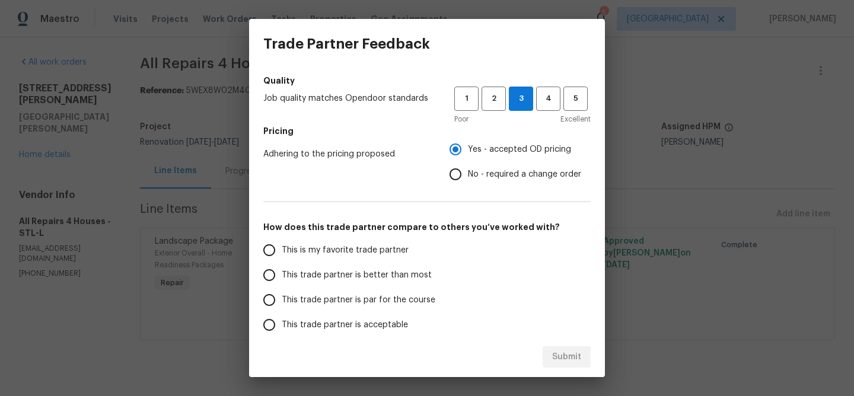
click at [267, 272] on input "This trade partner is better than most" at bounding box center [269, 275] width 25 height 25
click at [569, 354] on span "Submit" at bounding box center [566, 357] width 29 height 15
radio input "true"
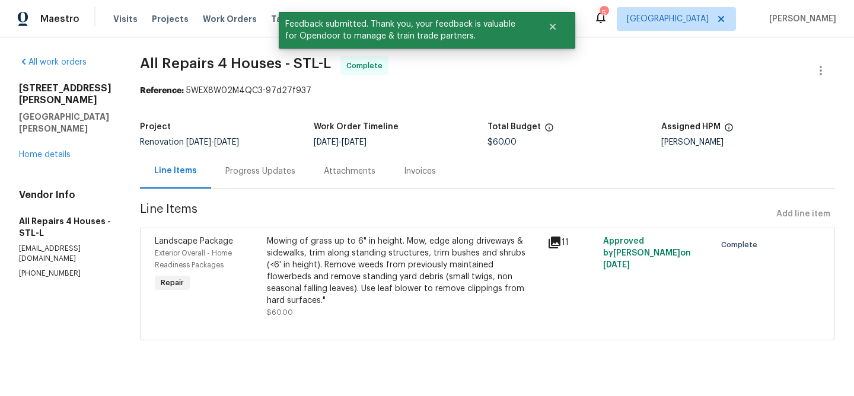
click at [224, 25] on div "Visits Projects Work Orders Tasks Properties Geo Assignments" at bounding box center [287, 19] width 349 height 24
click at [231, 20] on span "Work Orders" at bounding box center [230, 19] width 54 height 12
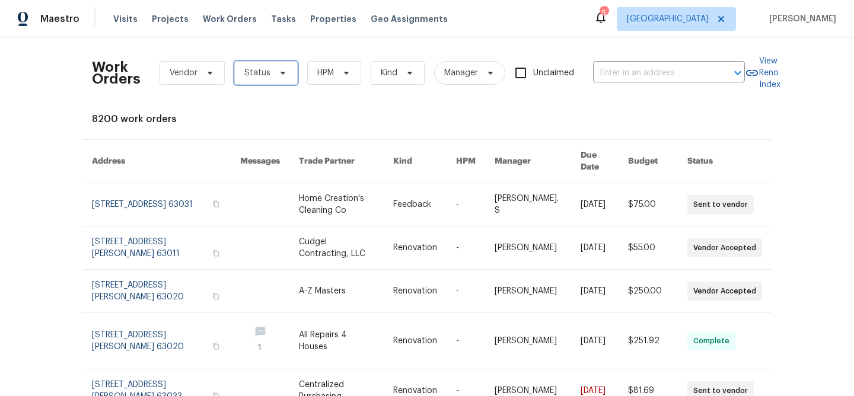
click at [279, 75] on icon at bounding box center [282, 72] width 9 height 9
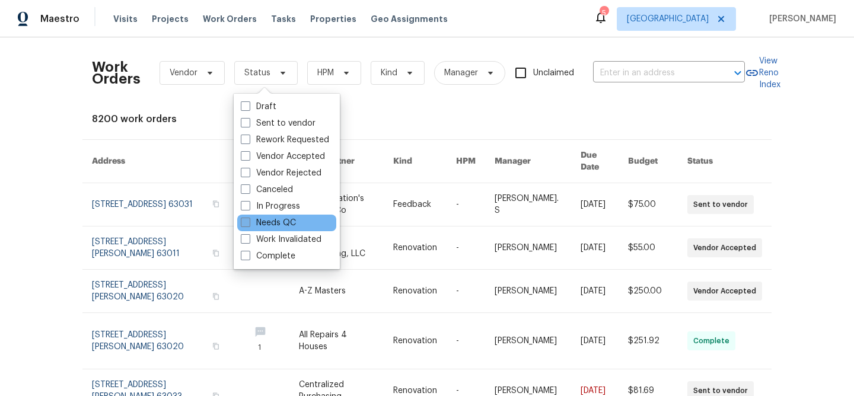
click at [248, 219] on span at bounding box center [245, 222] width 9 height 9
click at [248, 219] on input "Needs QC" at bounding box center [245, 221] width 8 height 8
checkbox input "true"
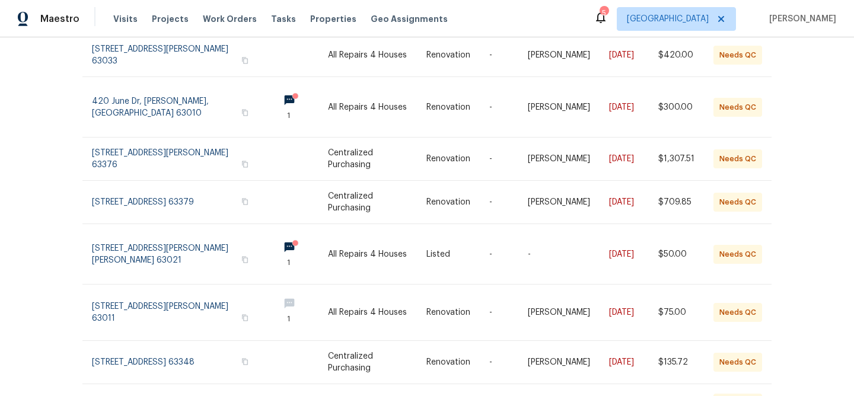
scroll to position [323, 0]
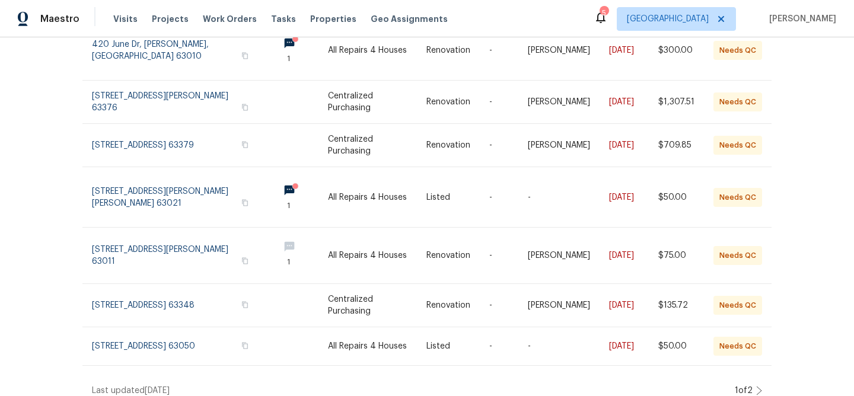
click at [758, 386] on icon at bounding box center [759, 390] width 6 height 9
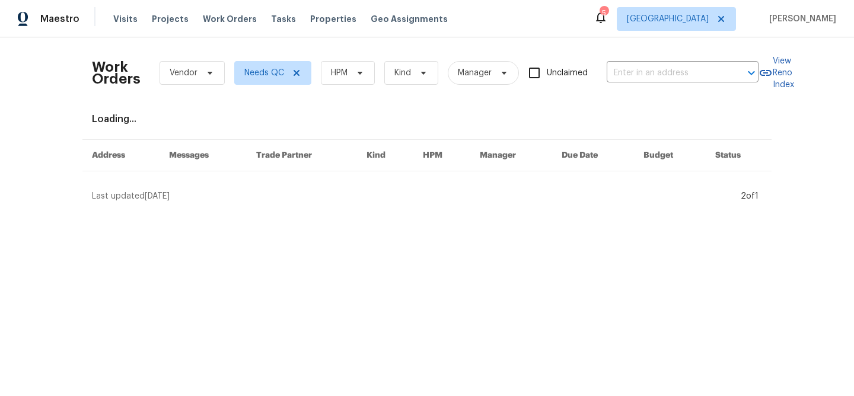
scroll to position [0, 0]
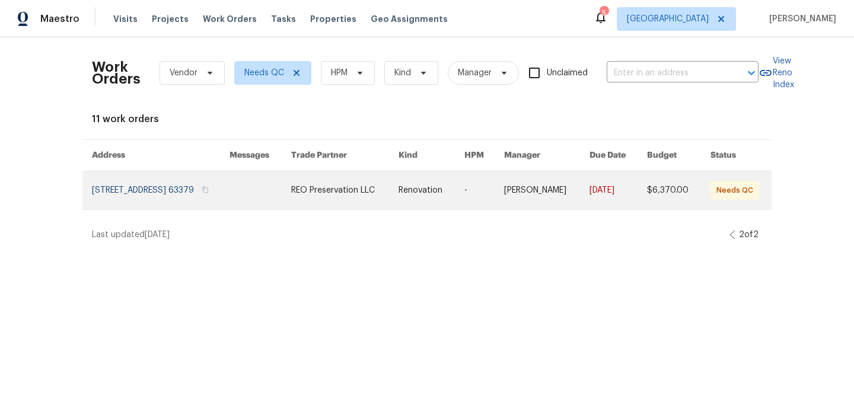
click at [365, 190] on link at bounding box center [344, 190] width 107 height 38
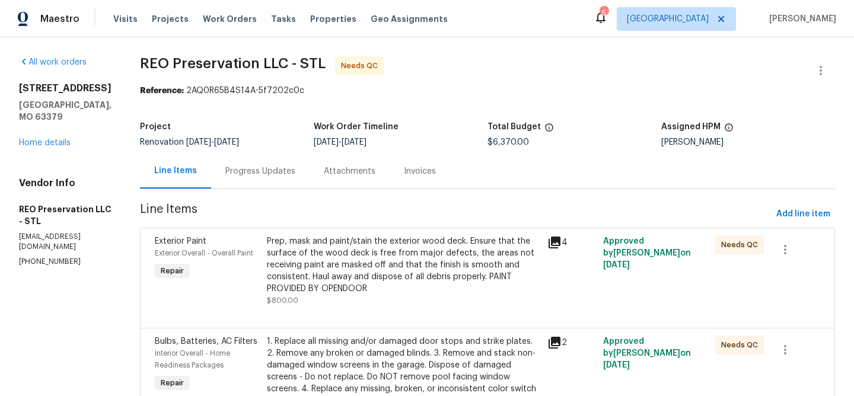
click at [304, 250] on div "Prep, mask and paint/stain the exterior wood deck. Ensure that the surface of t…" at bounding box center [403, 264] width 273 height 59
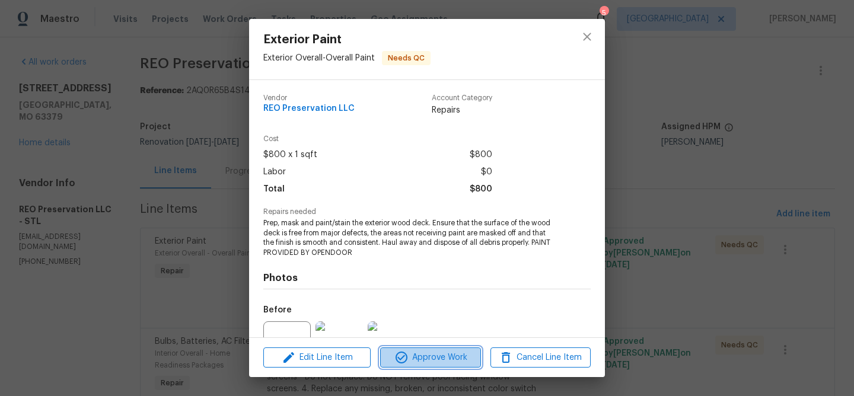
click at [417, 352] on span "Approve Work" at bounding box center [430, 357] width 93 height 15
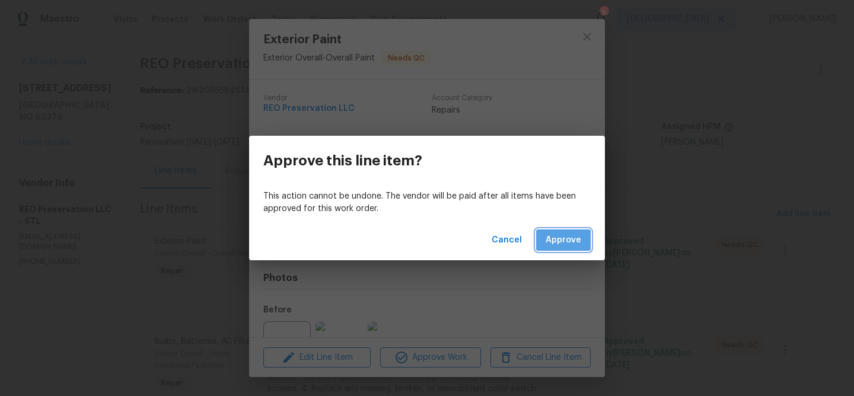
click at [554, 242] on span "Approve" at bounding box center [563, 240] width 36 height 15
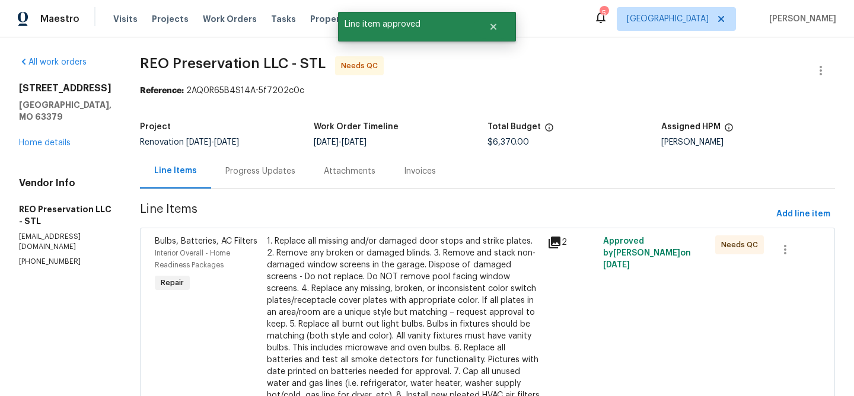
click at [379, 254] on div "1. Replace all missing and/or damaged door stops and strike plates. 2. Remove a…" at bounding box center [403, 318] width 273 height 166
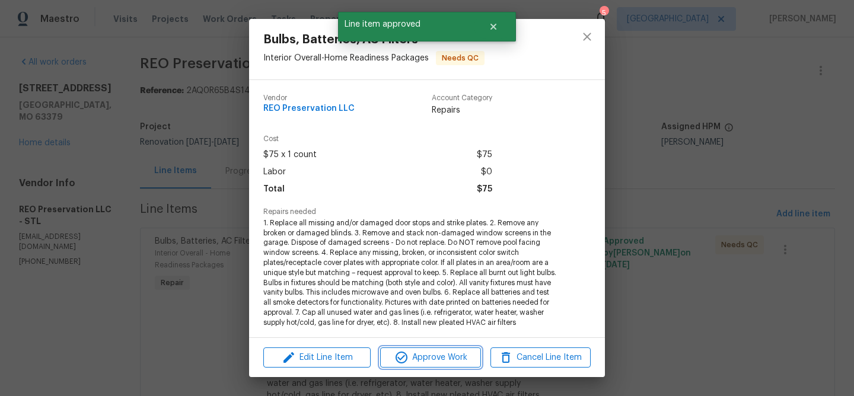
click at [452, 356] on span "Approve Work" at bounding box center [430, 357] width 93 height 15
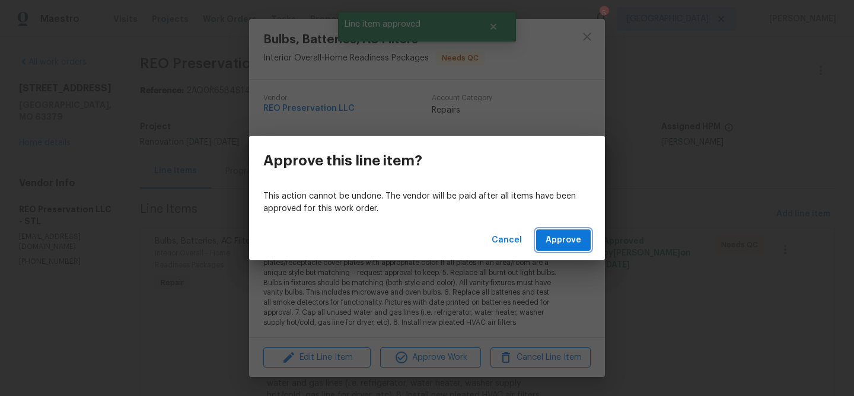
click at [569, 242] on span "Approve" at bounding box center [563, 240] width 36 height 15
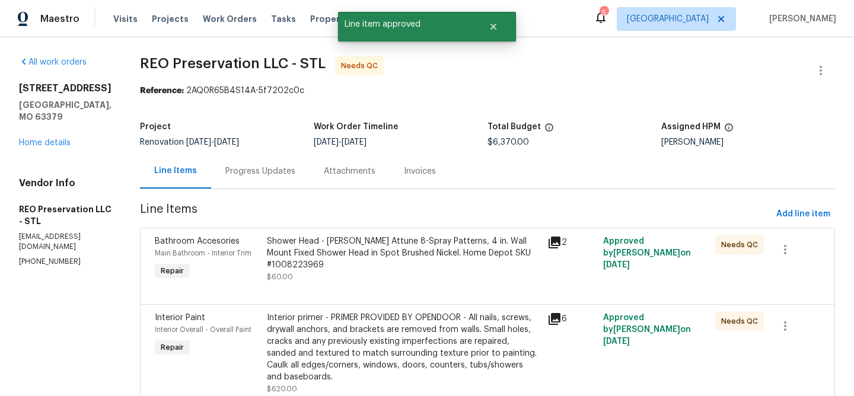
click at [394, 253] on div "Shower Head - Moen Attune 8-Spray Patterns, 4 in. Wall Mount Fixed Shower Head …" at bounding box center [403, 253] width 273 height 36
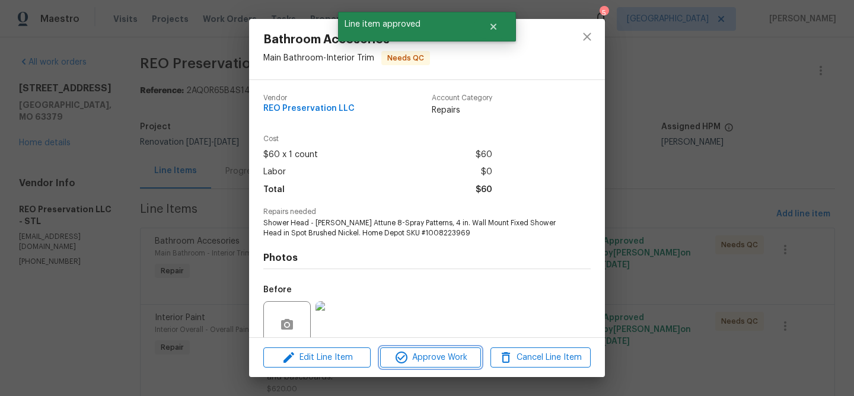
click at [429, 353] on span "Approve Work" at bounding box center [430, 357] width 93 height 15
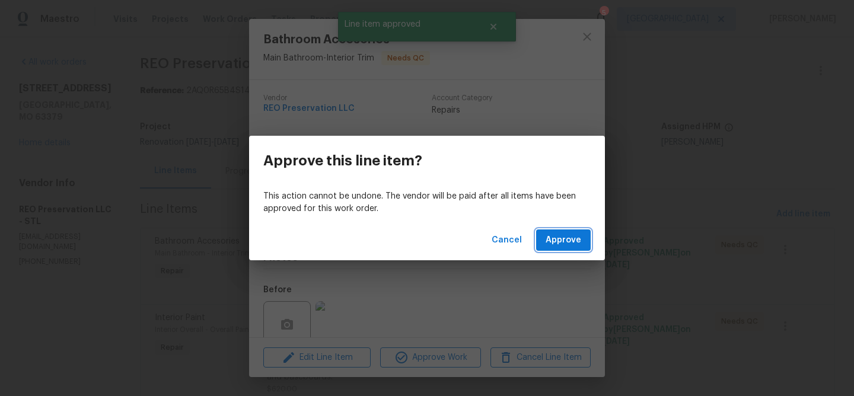
click at [560, 244] on span "Approve" at bounding box center [563, 240] width 36 height 15
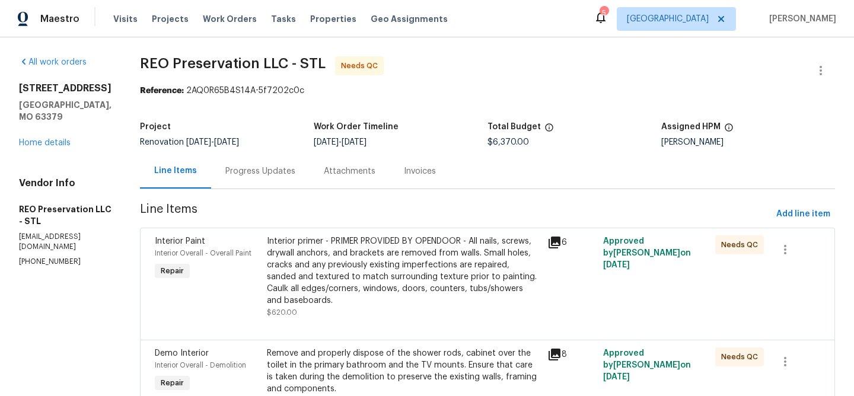
click at [381, 256] on div "Interior primer - PRIMER PROVIDED BY OPENDOOR - All nails, screws, drywall anch…" at bounding box center [403, 270] width 273 height 71
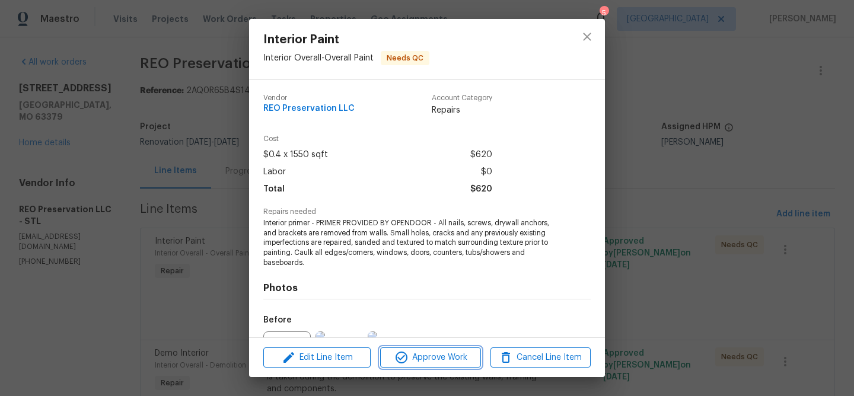
click at [431, 358] on span "Approve Work" at bounding box center [430, 357] width 93 height 15
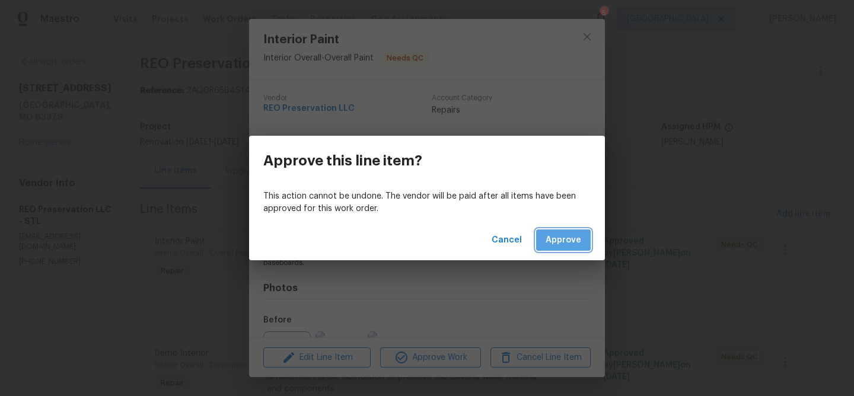
click at [564, 246] on span "Approve" at bounding box center [563, 240] width 36 height 15
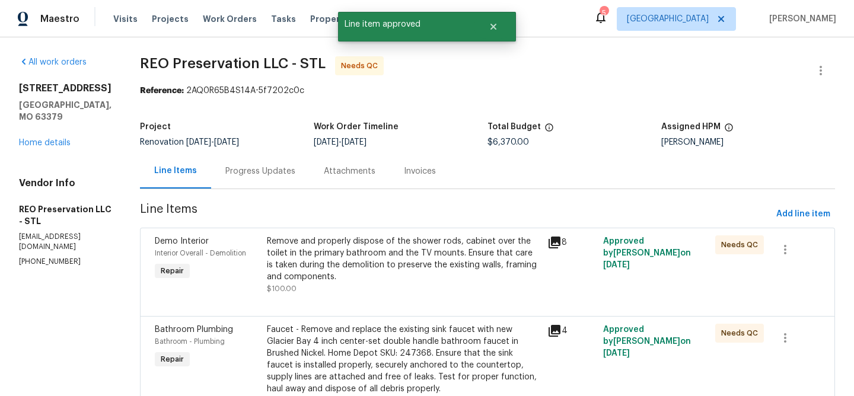
click at [432, 256] on div "Remove and properly dispose of the shower rods, cabinet over the toilet in the …" at bounding box center [403, 258] width 273 height 47
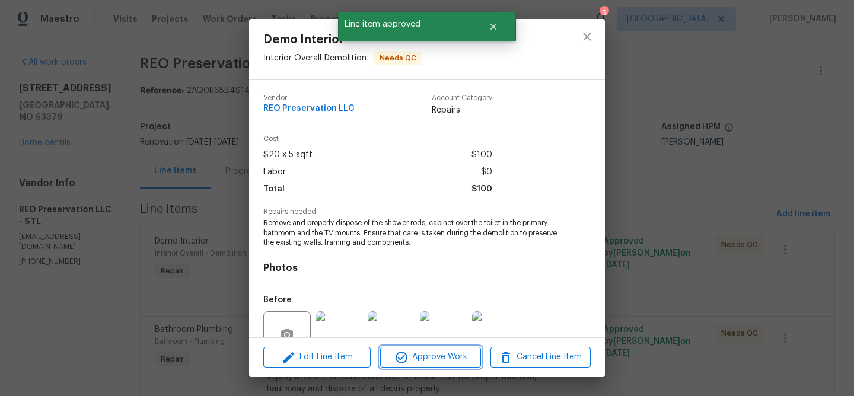
click at [439, 358] on span "Approve Work" at bounding box center [430, 357] width 93 height 15
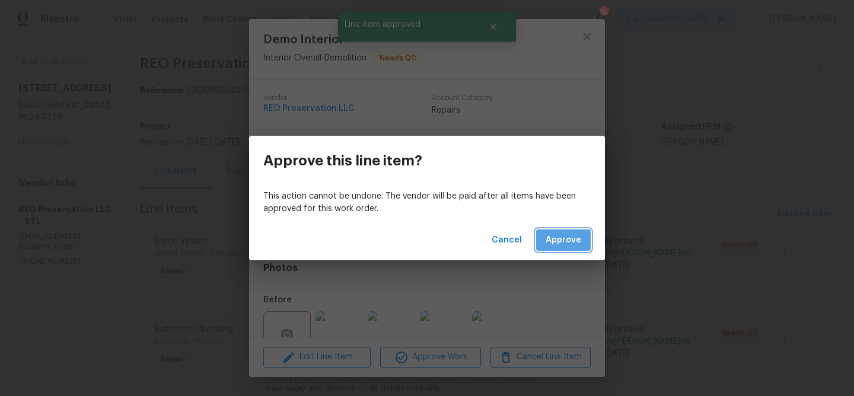
click at [557, 244] on span "Approve" at bounding box center [563, 240] width 36 height 15
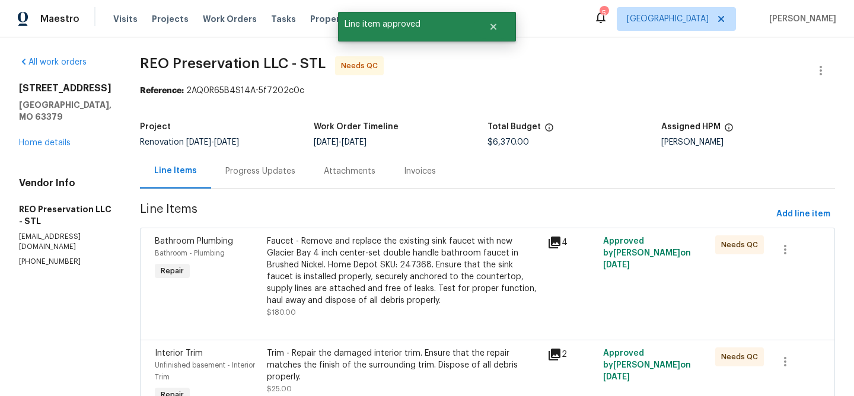
click at [414, 253] on div "Faucet - Remove and replace the existing sink faucet with new Glacier Bay 4 inc…" at bounding box center [403, 270] width 273 height 71
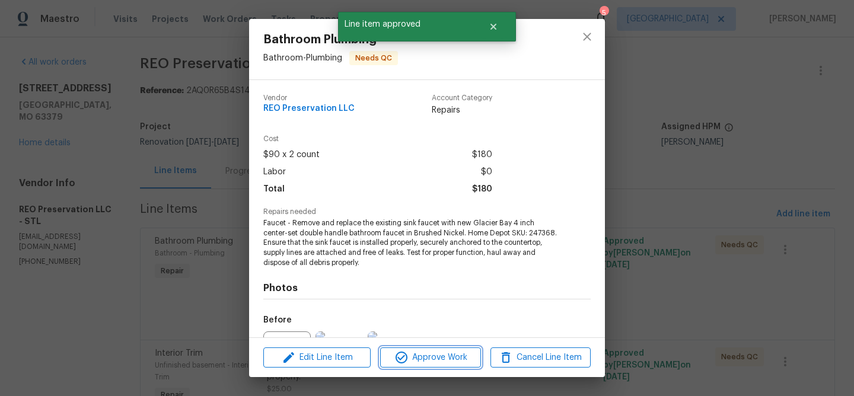
click at [438, 355] on span "Approve Work" at bounding box center [430, 357] width 93 height 15
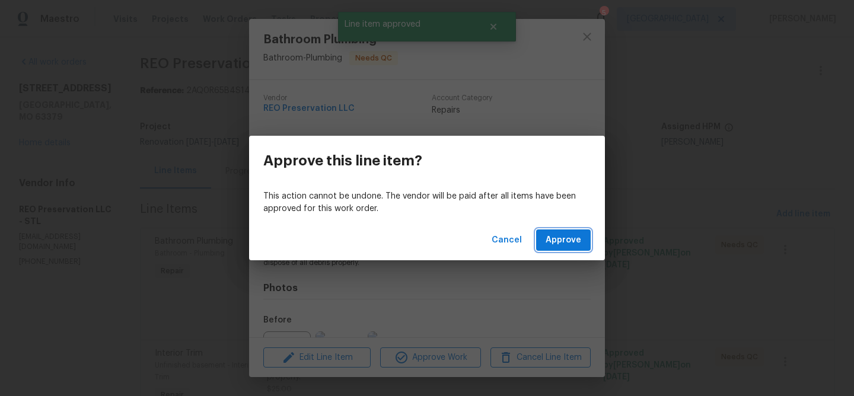
click at [552, 242] on span "Approve" at bounding box center [563, 240] width 36 height 15
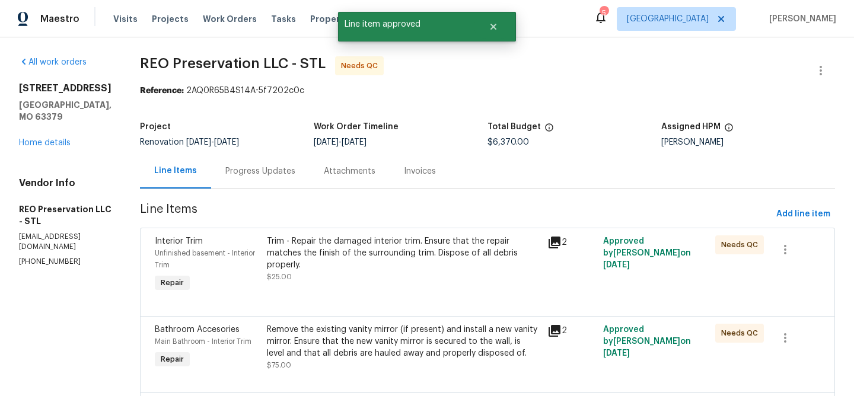
click at [407, 254] on div "Trim - Repair the damaged interior trim. Ensure that the repair matches the fin…" at bounding box center [403, 253] width 273 height 36
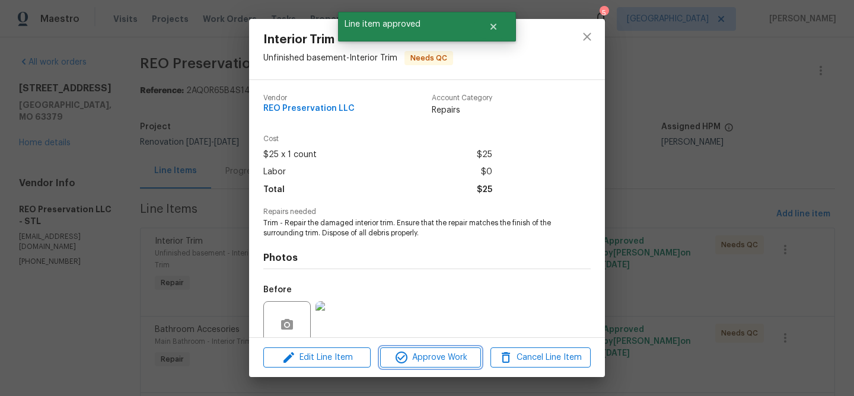
click at [432, 349] on button "Approve Work" at bounding box center [430, 357] width 100 height 21
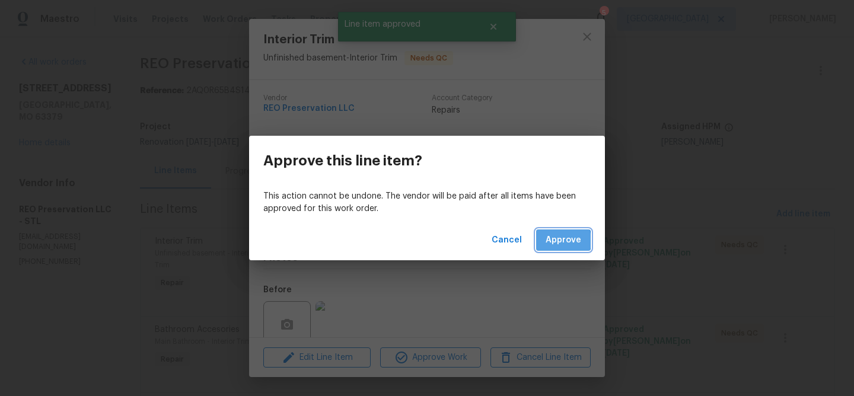
click at [554, 241] on span "Approve" at bounding box center [563, 240] width 36 height 15
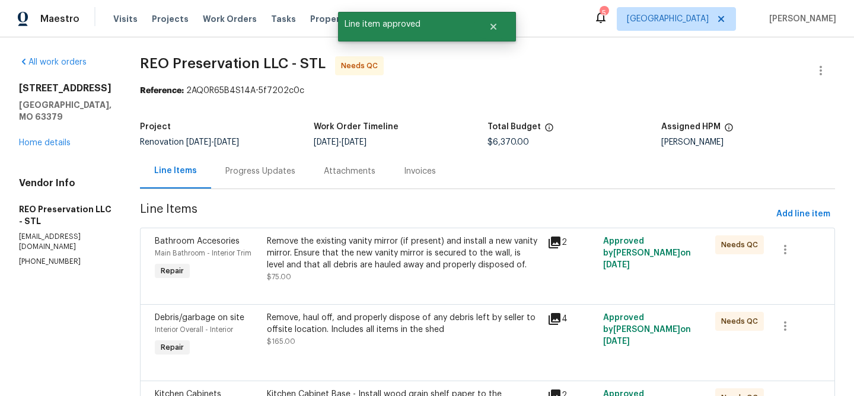
click at [443, 247] on div "Remove the existing vanity mirror (if present) and install a new vanity mirror.…" at bounding box center [403, 253] width 273 height 36
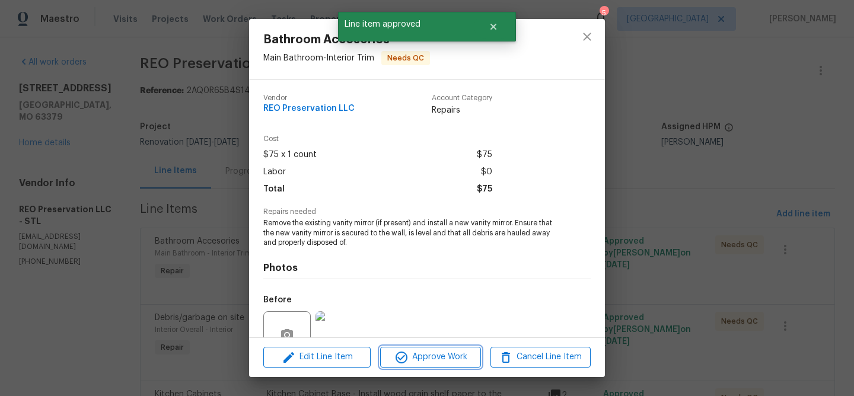
click at [435, 355] on span "Approve Work" at bounding box center [430, 357] width 93 height 15
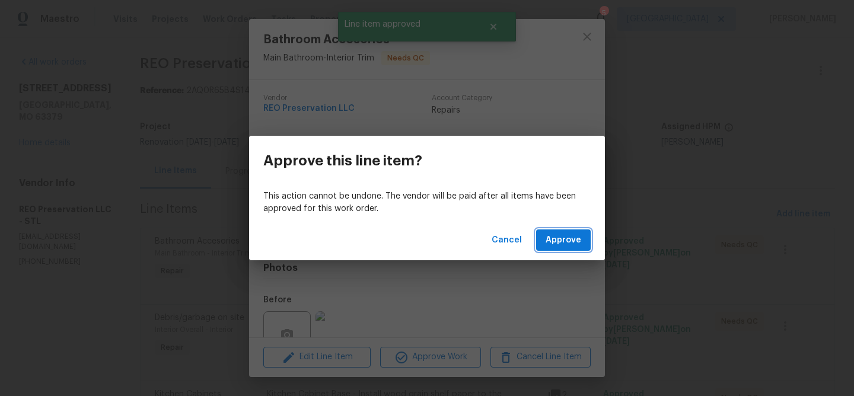
click at [552, 243] on span "Approve" at bounding box center [563, 240] width 36 height 15
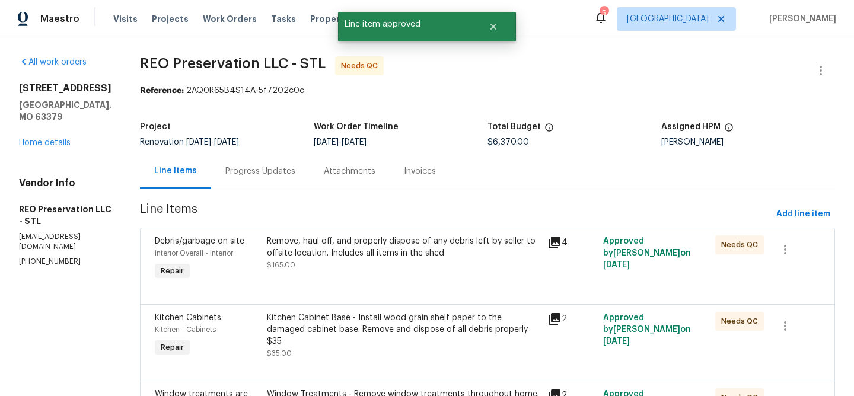
click at [396, 256] on div "Remove, haul off, and properly dispose of any debris left by seller to offsite …" at bounding box center [403, 247] width 273 height 24
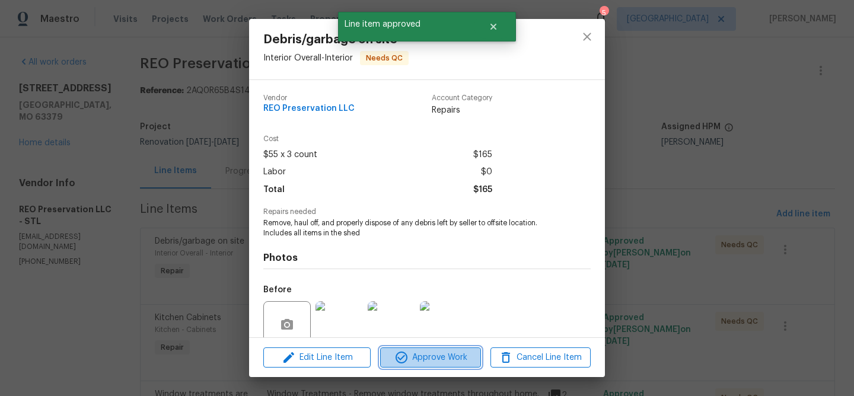
click at [439, 359] on span "Approve Work" at bounding box center [430, 357] width 93 height 15
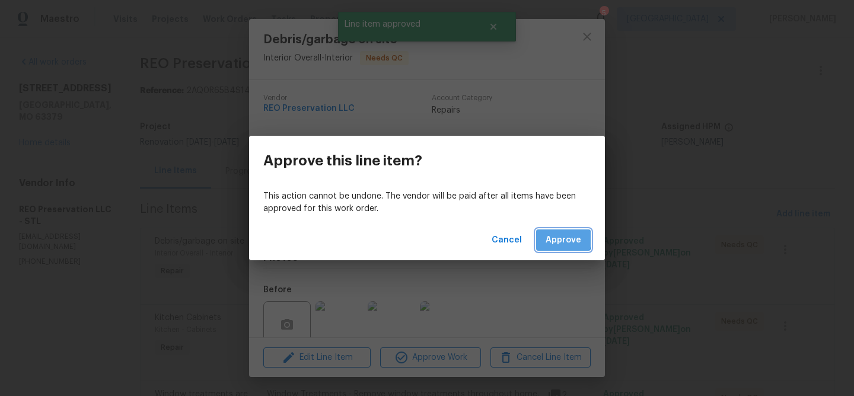
click at [554, 240] on span "Approve" at bounding box center [563, 240] width 36 height 15
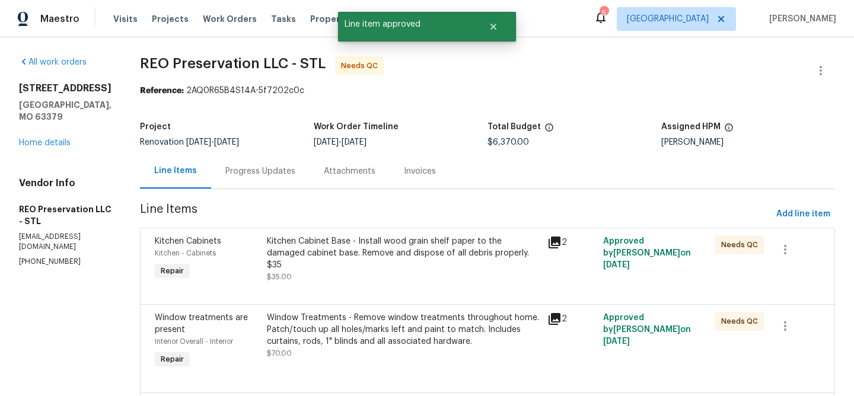
click at [432, 243] on div "Kitchen Cabinet Base - Install wood grain shelf paper to the damaged cabinet ba…" at bounding box center [403, 253] width 273 height 36
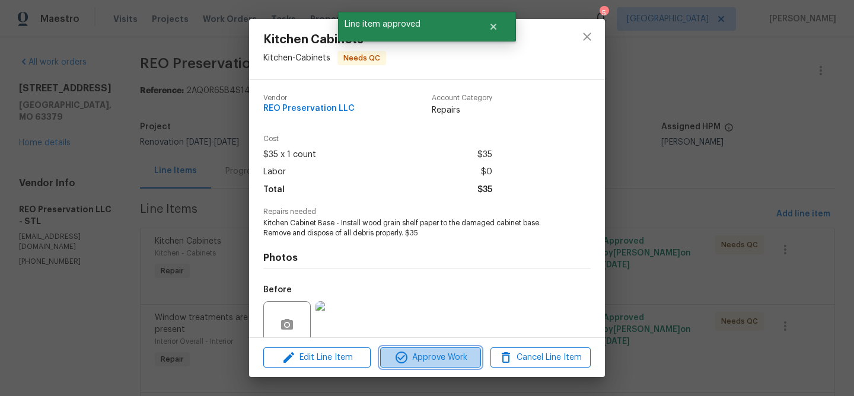
click at [462, 356] on span "Approve Work" at bounding box center [430, 357] width 93 height 15
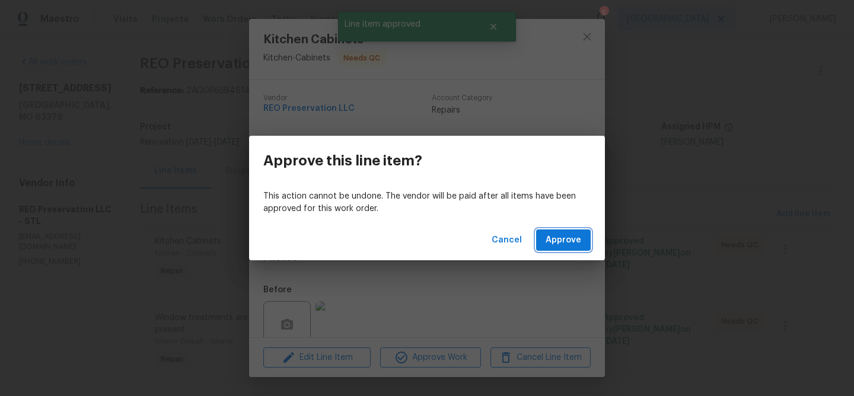
click at [551, 238] on span "Approve" at bounding box center [563, 240] width 36 height 15
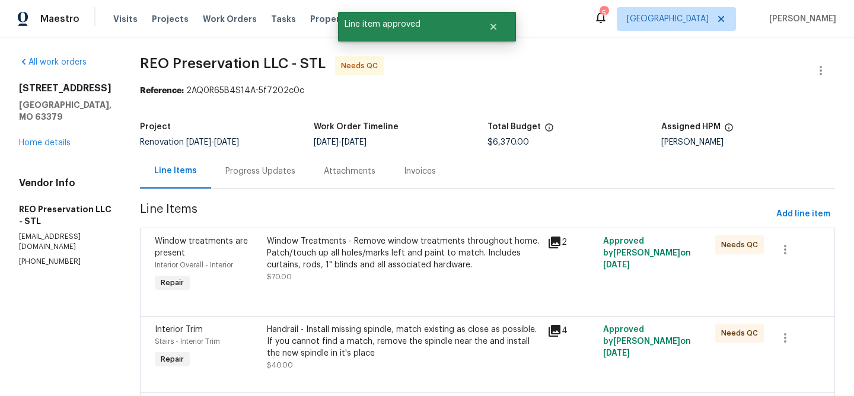
click at [414, 251] on div "Window Treatments - Remove window treatments throughout home. Patch/touch up al…" at bounding box center [403, 253] width 273 height 36
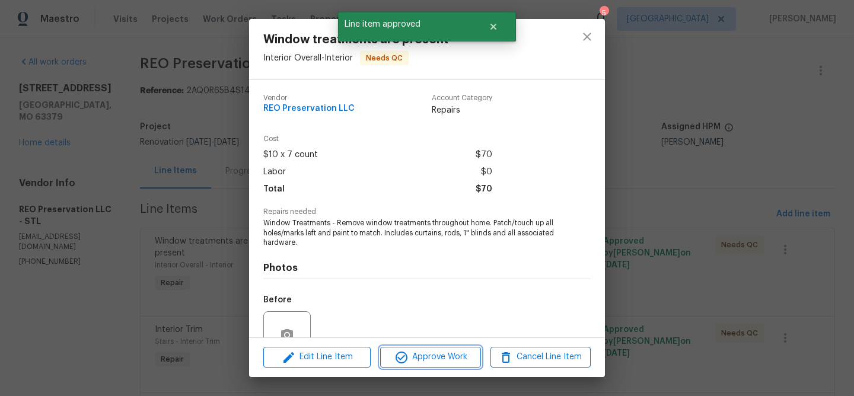
click at [457, 356] on span "Approve Work" at bounding box center [430, 357] width 93 height 15
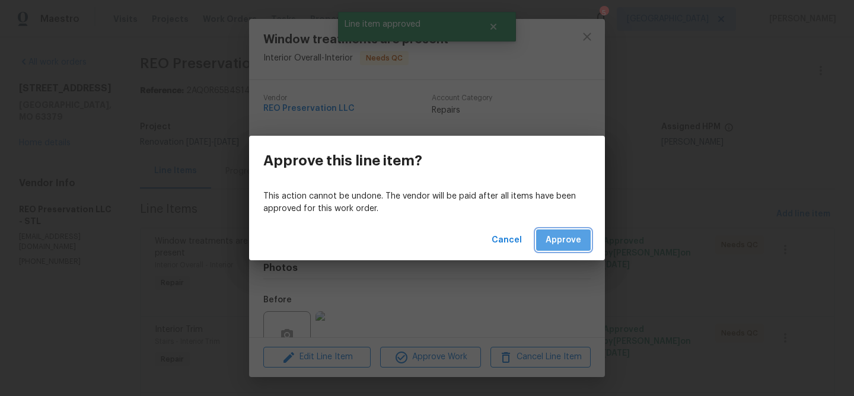
click at [560, 236] on span "Approve" at bounding box center [563, 240] width 36 height 15
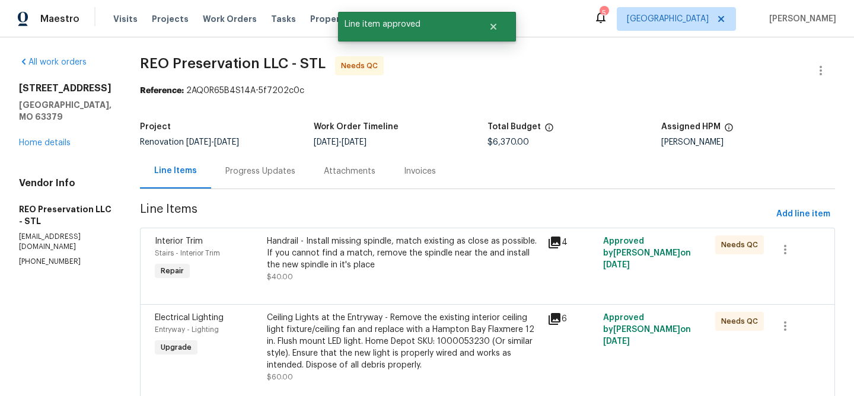
click at [411, 245] on div "Handrail - Install missing spindle, match existing as close as possible. If you…" at bounding box center [403, 253] width 273 height 36
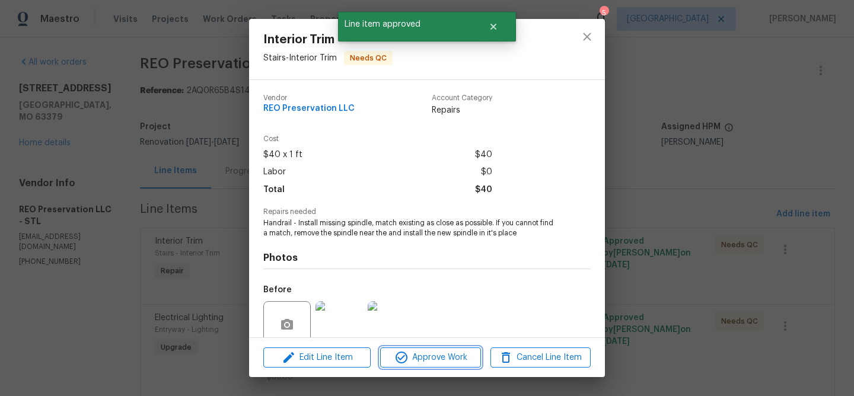
click at [435, 353] on span "Approve Work" at bounding box center [430, 357] width 93 height 15
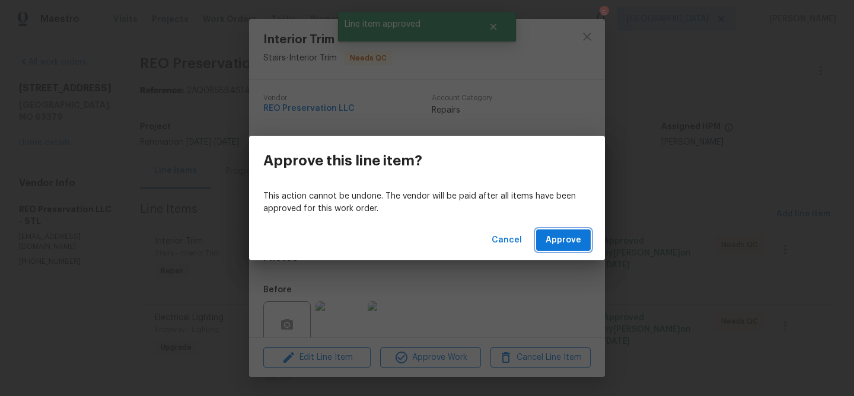
click at [553, 242] on span "Approve" at bounding box center [563, 240] width 36 height 15
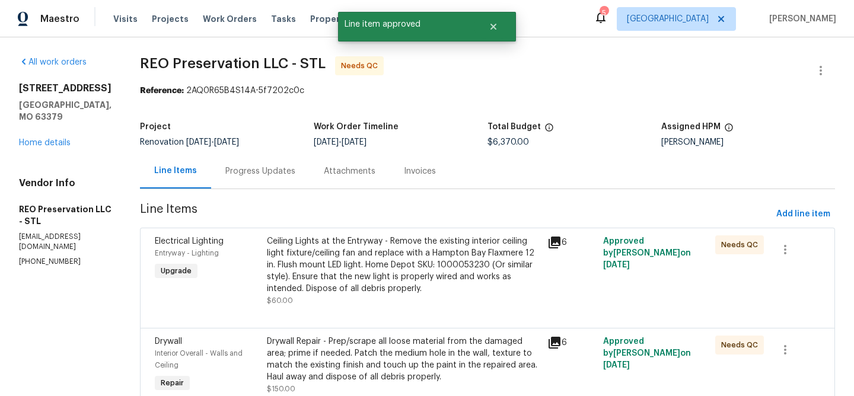
click at [397, 254] on div "Ceiling Lights at the Entryway - Remove the existing interior ceiling light fix…" at bounding box center [403, 264] width 273 height 59
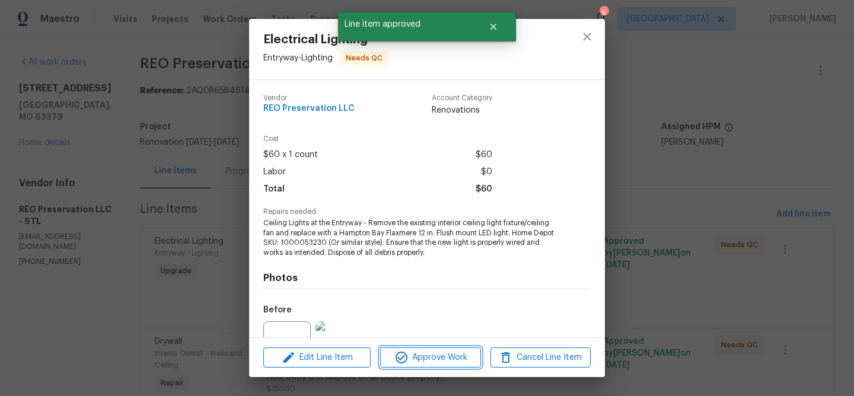
click at [429, 356] on span "Approve Work" at bounding box center [430, 357] width 93 height 15
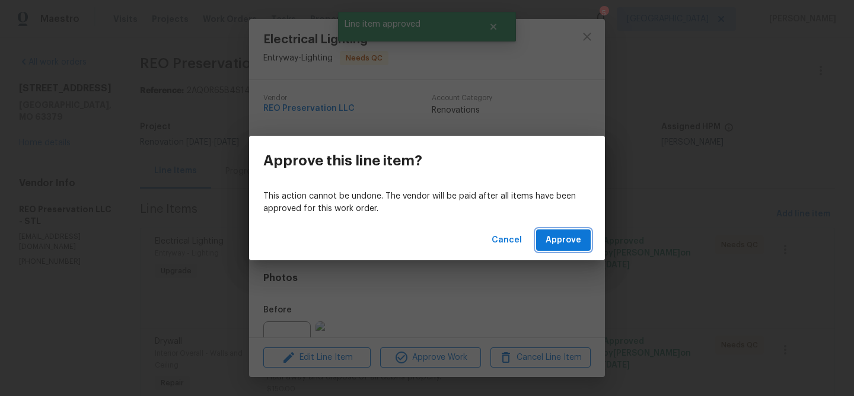
click at [553, 245] on span "Approve" at bounding box center [563, 240] width 36 height 15
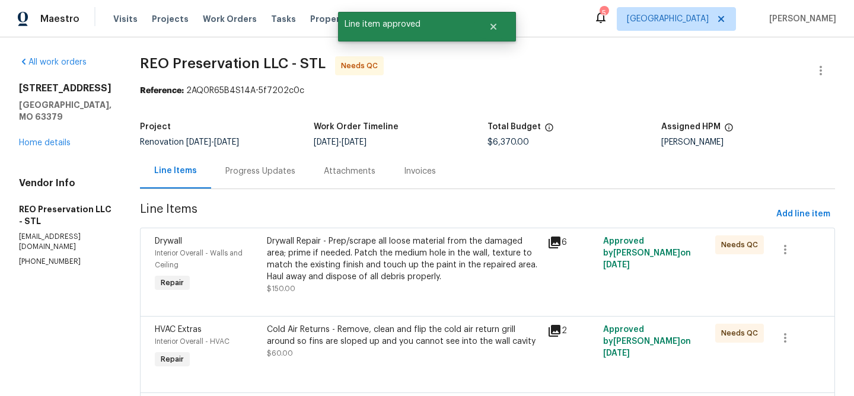
click at [449, 257] on div "Drywall Repair - Prep/scrape all loose material from the damaged area; prime if…" at bounding box center [403, 258] width 273 height 47
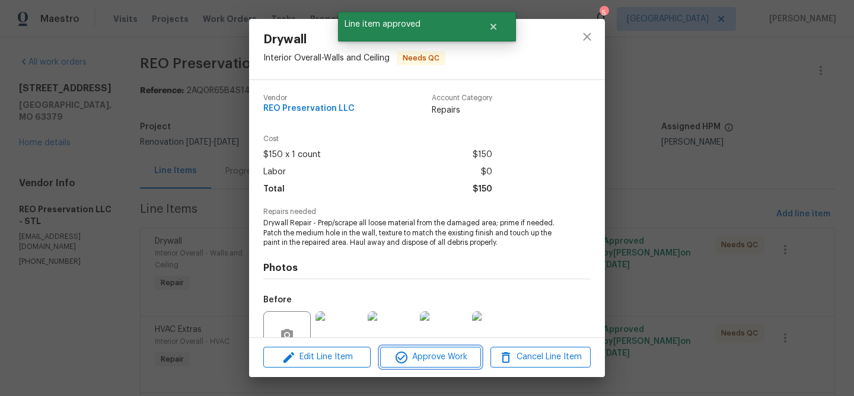
click at [442, 355] on span "Approve Work" at bounding box center [430, 357] width 93 height 15
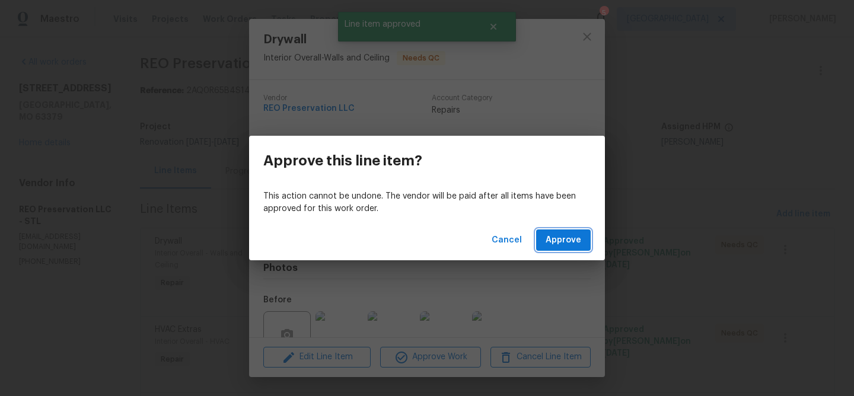
click at [553, 242] on span "Approve" at bounding box center [563, 240] width 36 height 15
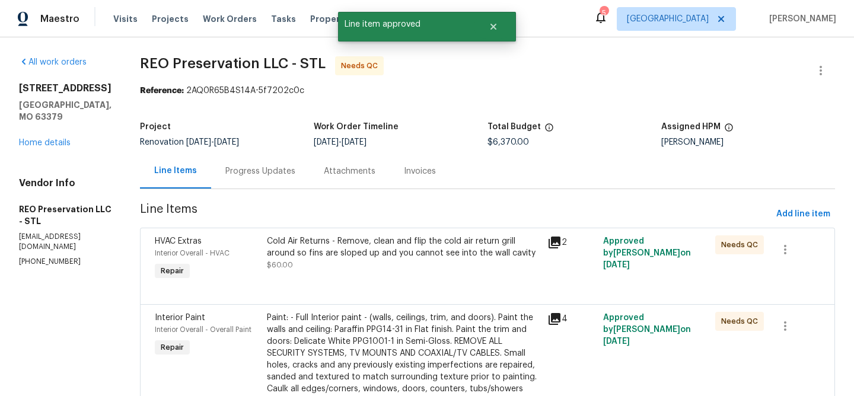
click at [459, 241] on div "Cold Air Returns - Remove, clean and flip the cold air return grill around so f…" at bounding box center [403, 247] width 273 height 24
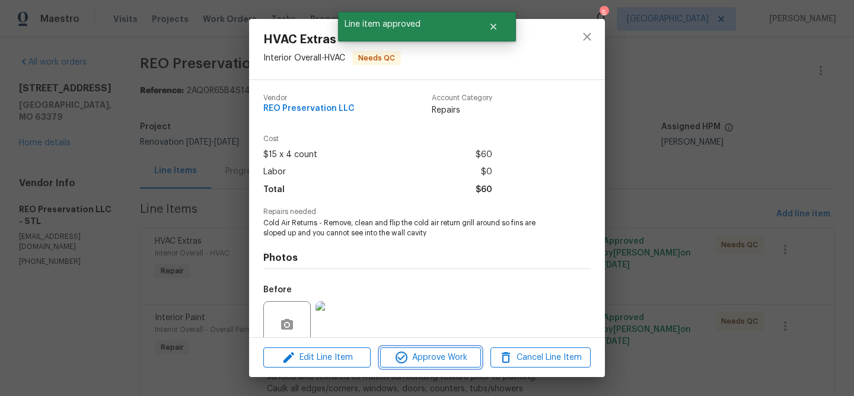
click at [464, 353] on span "Approve Work" at bounding box center [430, 357] width 93 height 15
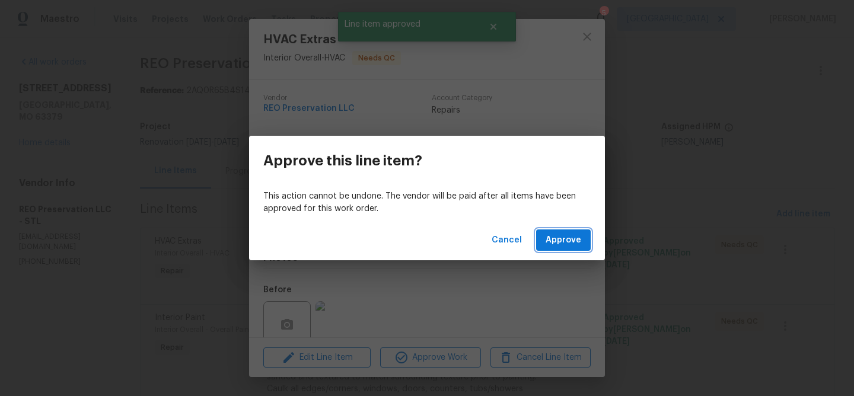
click at [554, 237] on span "Approve" at bounding box center [563, 240] width 36 height 15
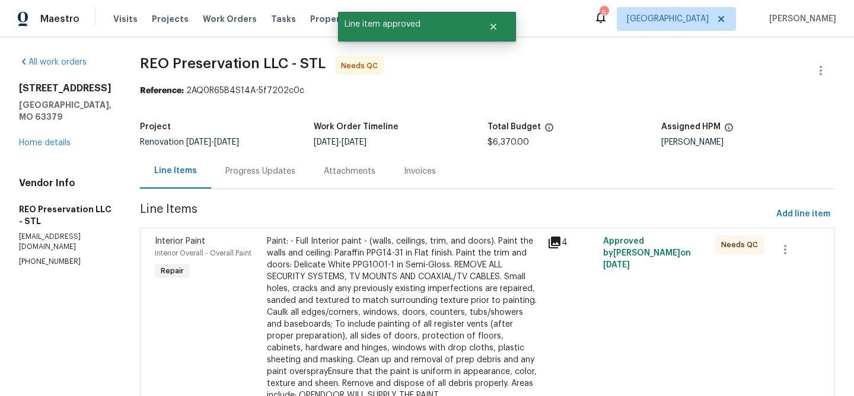
click at [446, 261] on div "Paint: - Full Interior paint - (walls, ceilings, trim, and doors). Paint the wa…" at bounding box center [403, 318] width 273 height 166
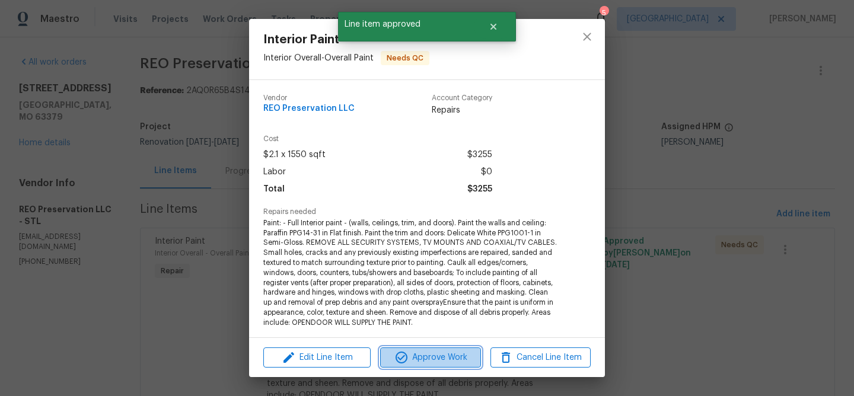
click at [446, 355] on span "Approve Work" at bounding box center [430, 357] width 93 height 15
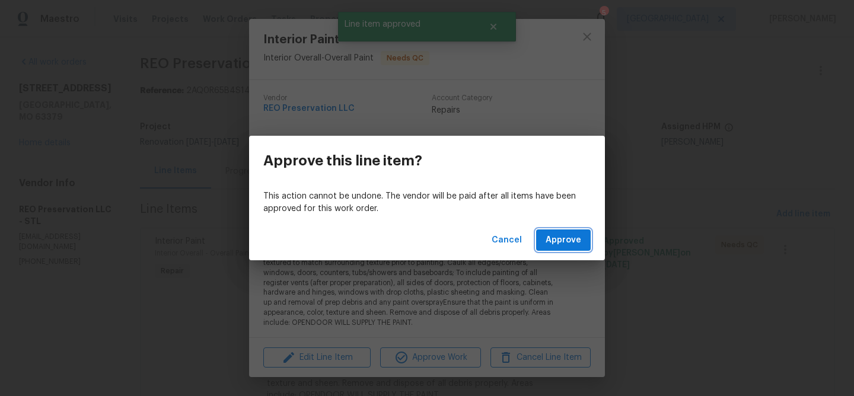
click at [563, 241] on span "Approve" at bounding box center [563, 240] width 36 height 15
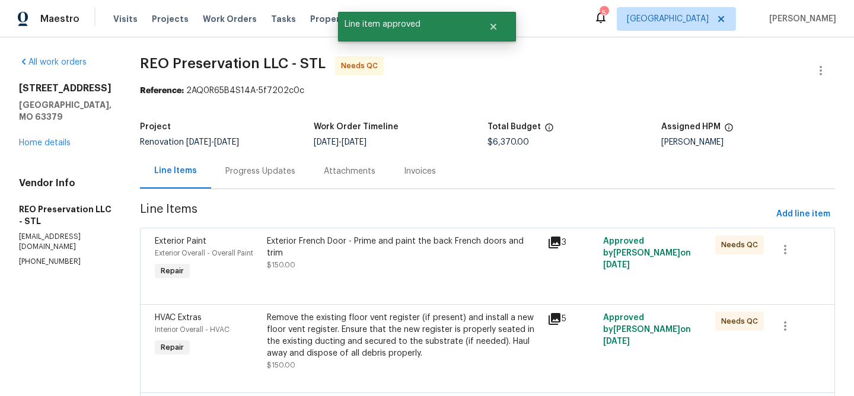
click at [487, 242] on div "Exterior French Door - Prime and paint the back French doors and trim" at bounding box center [403, 247] width 273 height 24
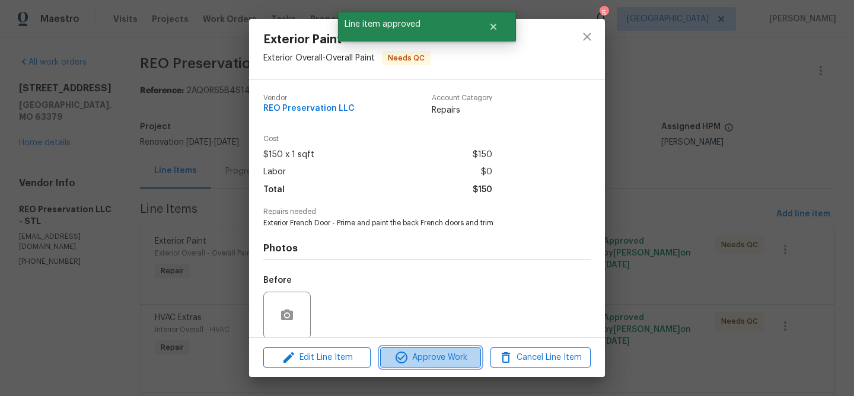
click at [463, 353] on span "Approve Work" at bounding box center [430, 357] width 93 height 15
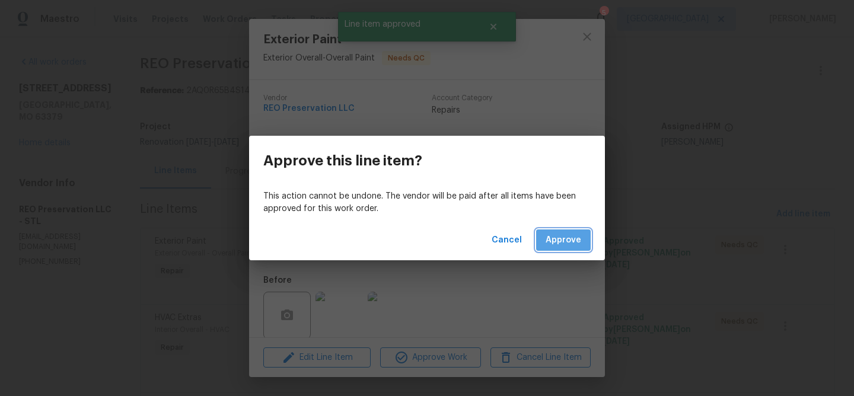
click at [548, 229] on button "Approve" at bounding box center [563, 240] width 55 height 22
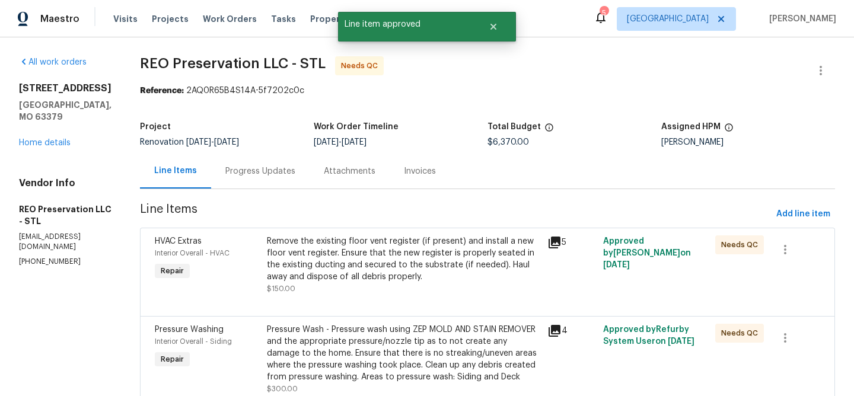
click at [446, 251] on div "Remove the existing floor vent register (if present) and install a new floor ve…" at bounding box center [403, 258] width 273 height 47
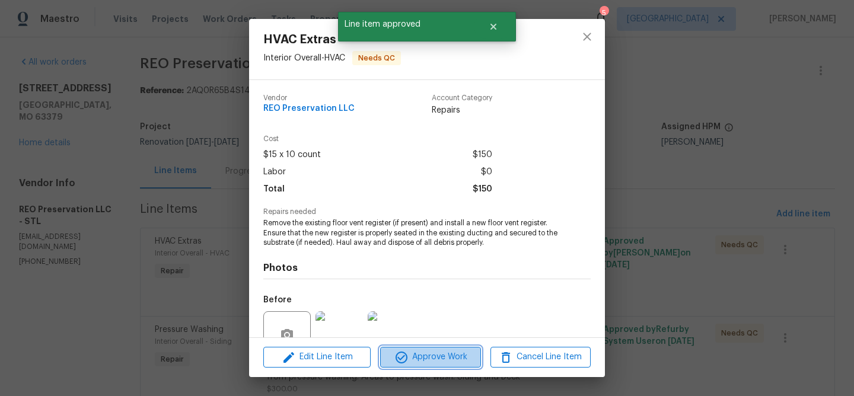
click at [441, 356] on span "Approve Work" at bounding box center [430, 357] width 93 height 15
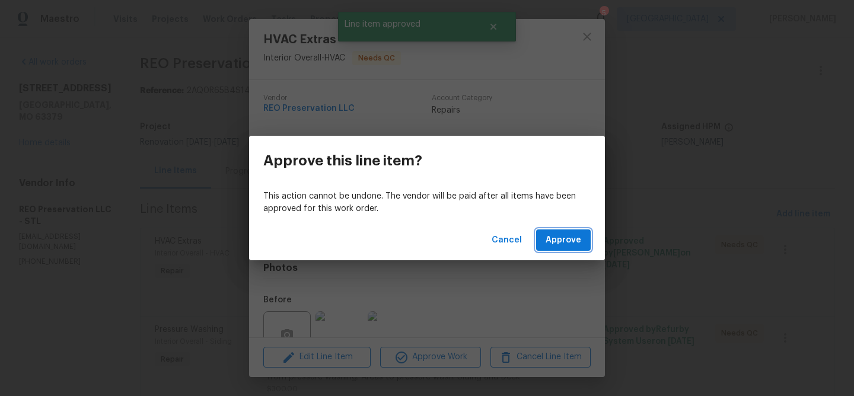
click at [548, 237] on span "Approve" at bounding box center [563, 240] width 36 height 15
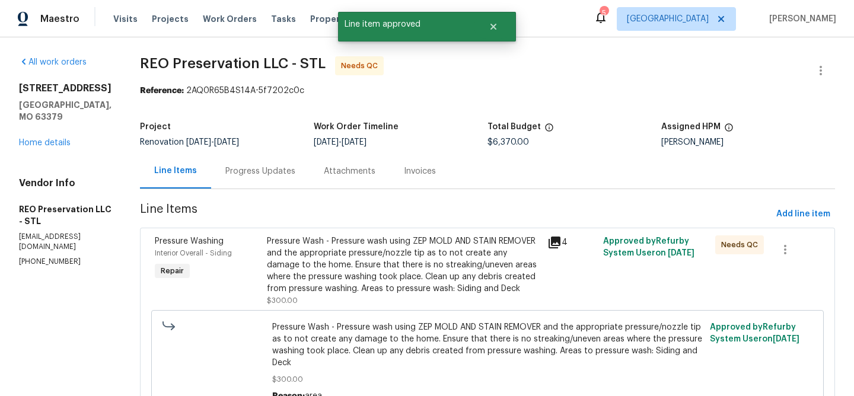
click at [470, 259] on div "Pressure Wash - Pressure wash using ZEP MOLD AND STAIN REMOVER and the appropri…" at bounding box center [403, 264] width 273 height 59
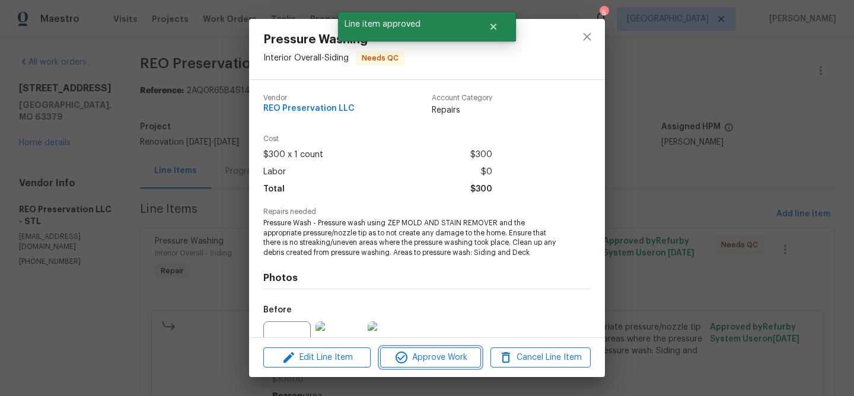
click at [467, 355] on span "Approve Work" at bounding box center [430, 357] width 93 height 15
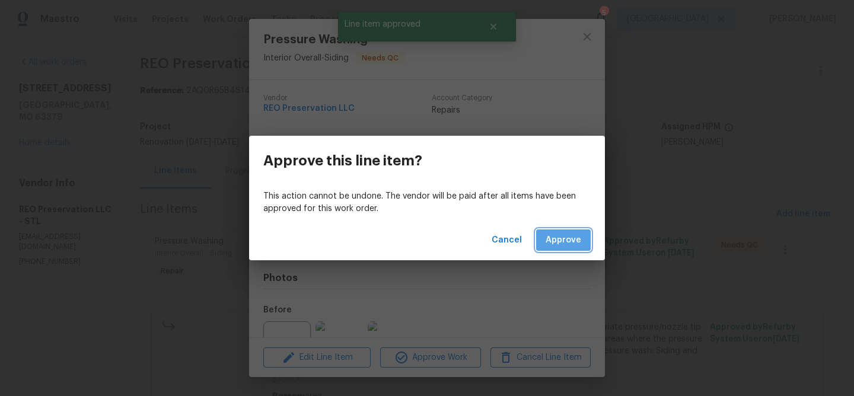
click at [563, 242] on span "Approve" at bounding box center [563, 240] width 36 height 15
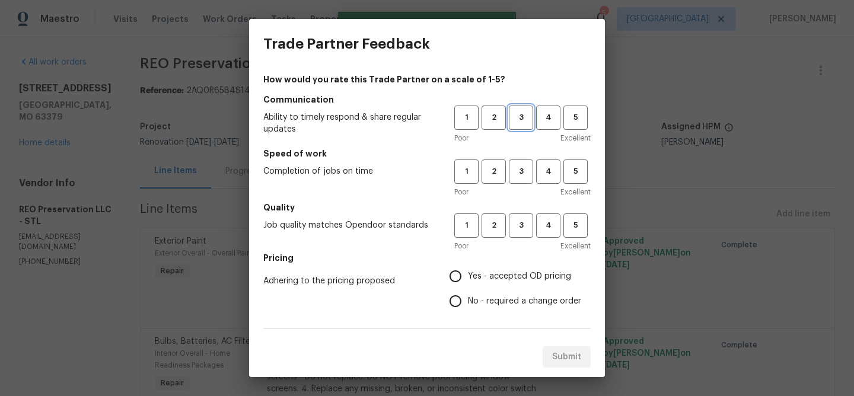
click at [518, 126] on button "3" at bounding box center [521, 118] width 24 height 24
click at [518, 168] on span "3" at bounding box center [521, 172] width 22 height 14
click at [518, 224] on span "3" at bounding box center [521, 226] width 22 height 14
click at [457, 281] on input "Yes - accepted OD pricing" at bounding box center [455, 276] width 25 height 25
radio input "true"
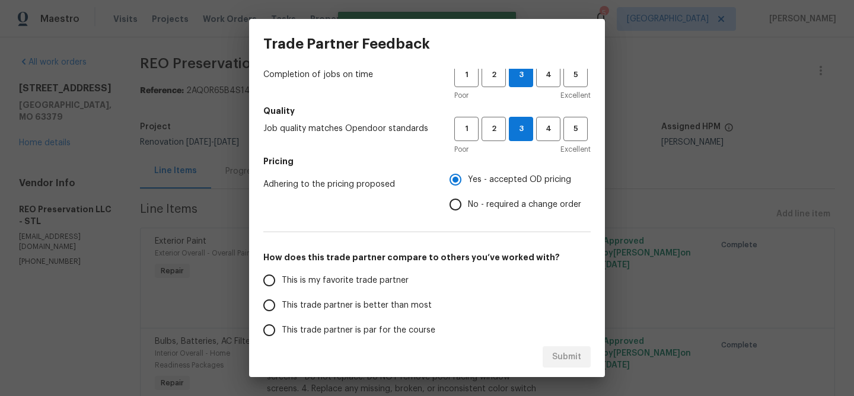
scroll to position [100, 0]
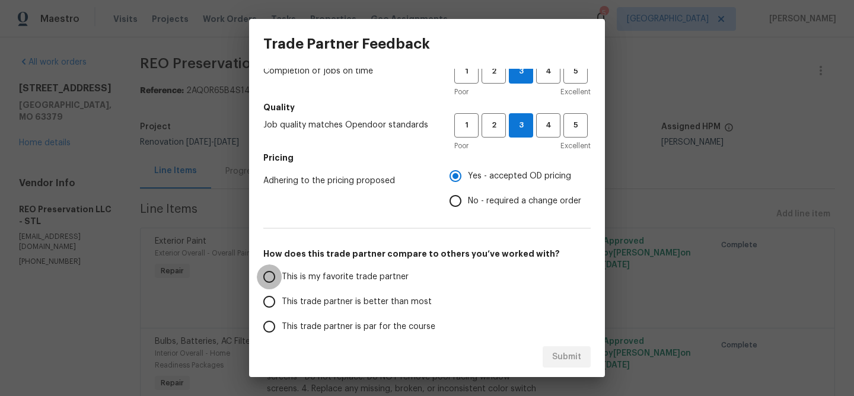
click at [269, 275] on input "This is my favorite trade partner" at bounding box center [269, 276] width 25 height 25
click at [569, 355] on span "Submit" at bounding box center [566, 357] width 29 height 15
radio input "true"
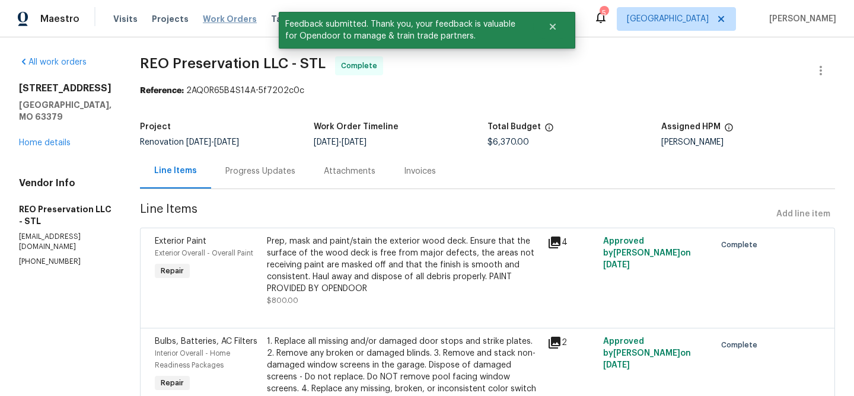
click at [212, 20] on span "Work Orders" at bounding box center [230, 19] width 54 height 12
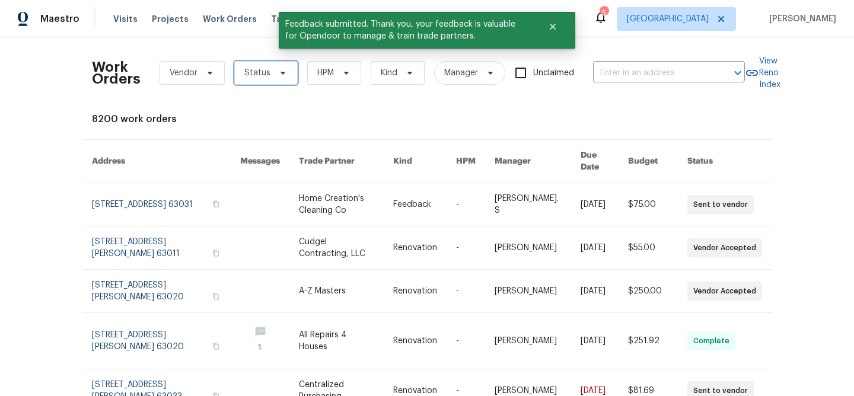
click at [278, 71] on icon at bounding box center [282, 72] width 9 height 9
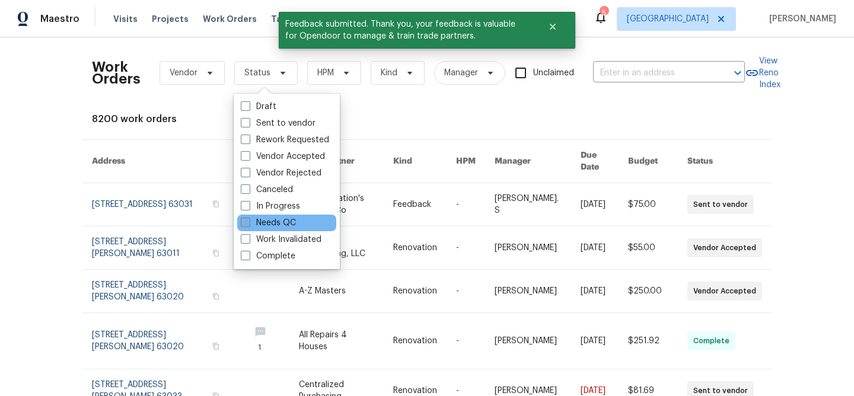
click at [250, 220] on label "Needs QC" at bounding box center [268, 223] width 55 height 12
click at [248, 220] on input "Needs QC" at bounding box center [245, 221] width 8 height 8
checkbox input "true"
